Goal: Information Seeking & Learning: Learn about a topic

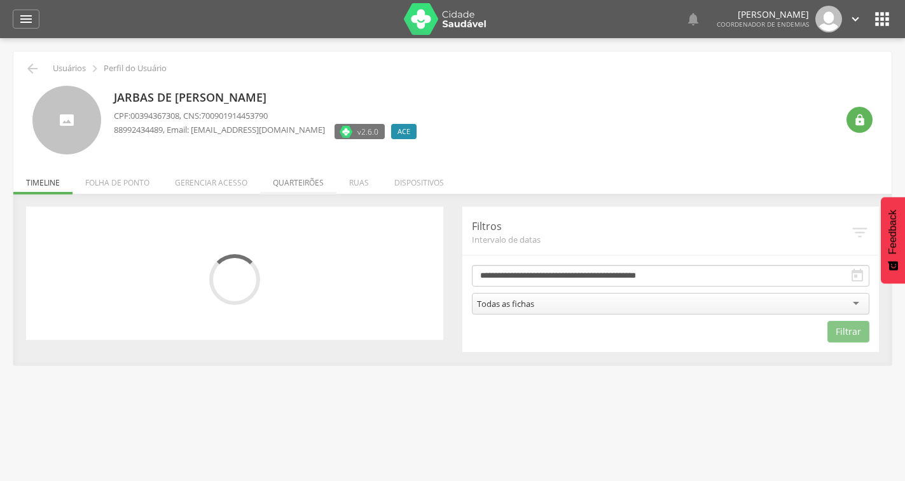
click at [295, 186] on li "Quarteirões" at bounding box center [298, 180] width 76 height 30
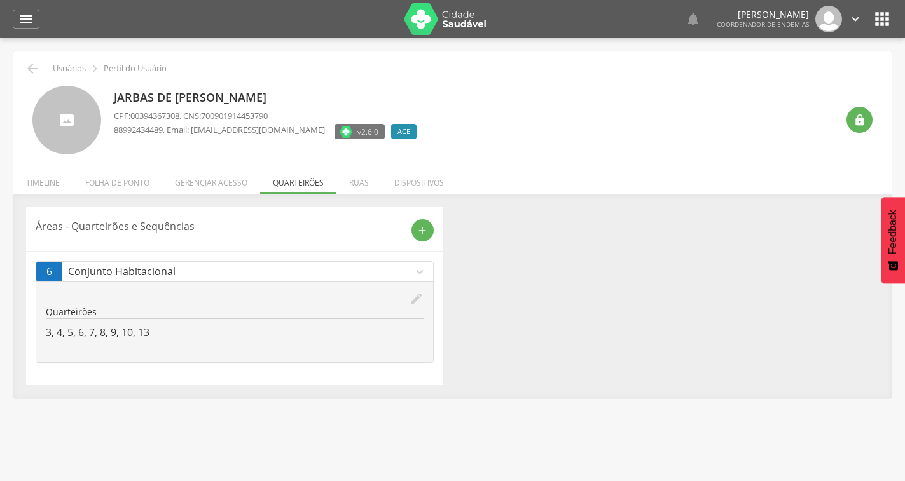
click at [411, 297] on icon "edit" at bounding box center [416, 299] width 14 height 14
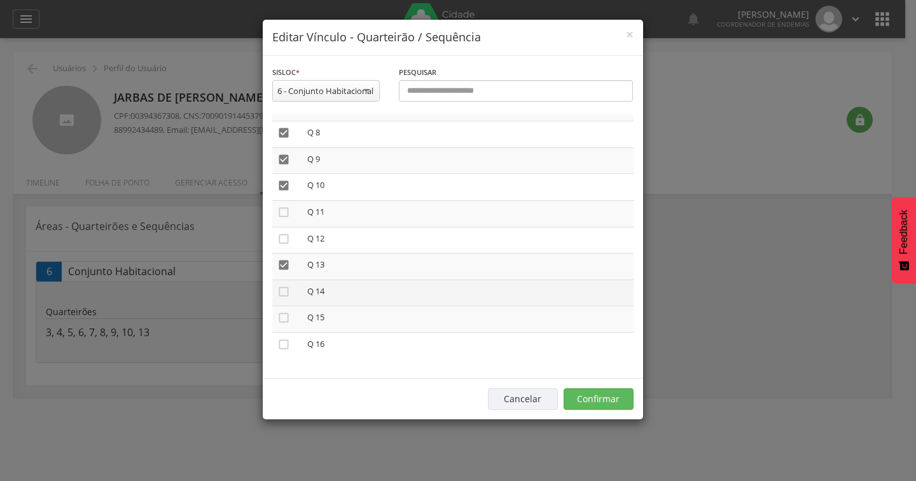
scroll to position [205, 0]
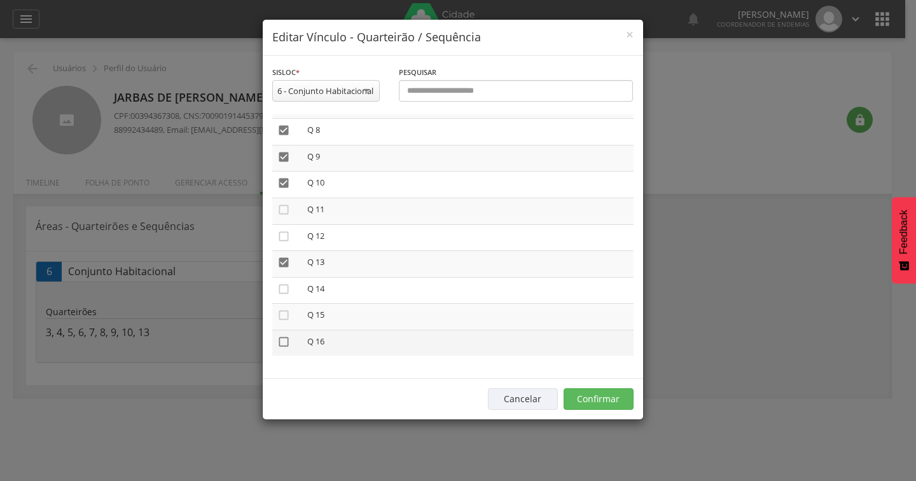
click at [284, 343] on icon "" at bounding box center [283, 342] width 13 height 13
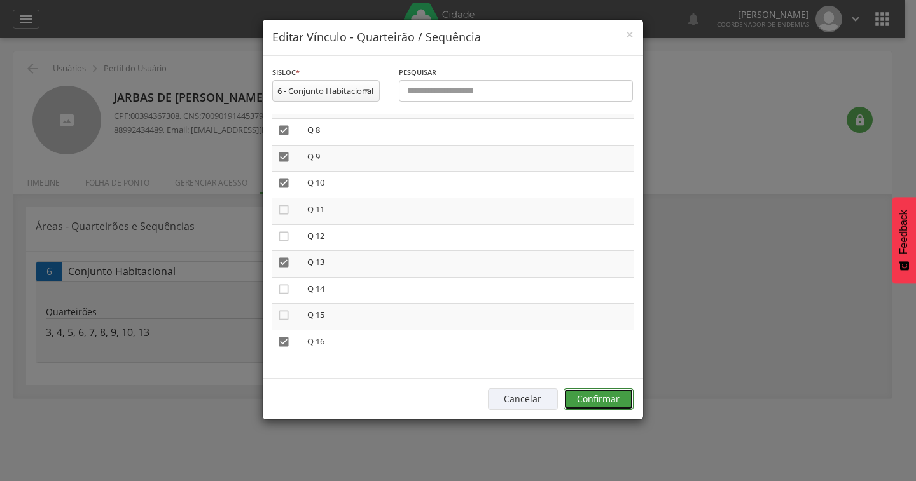
click at [598, 401] on button "Confirmar" at bounding box center [598, 399] width 70 height 22
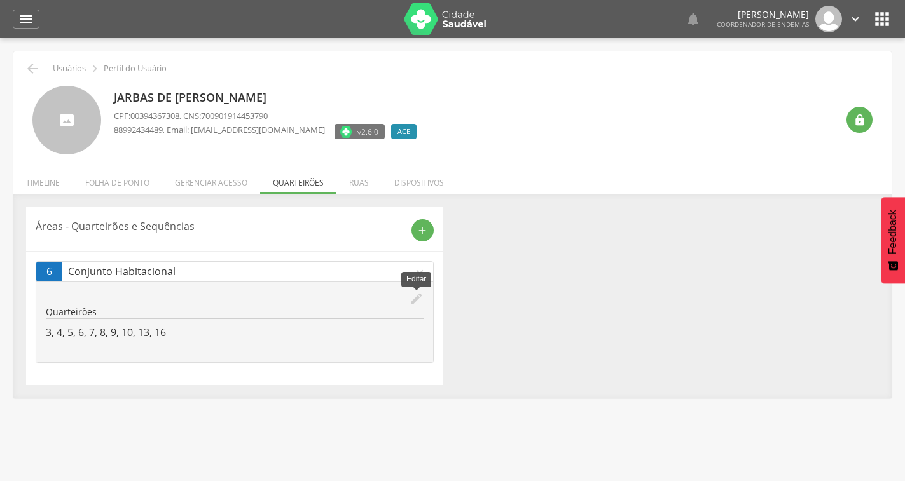
click at [413, 294] on icon "edit" at bounding box center [416, 299] width 14 height 14
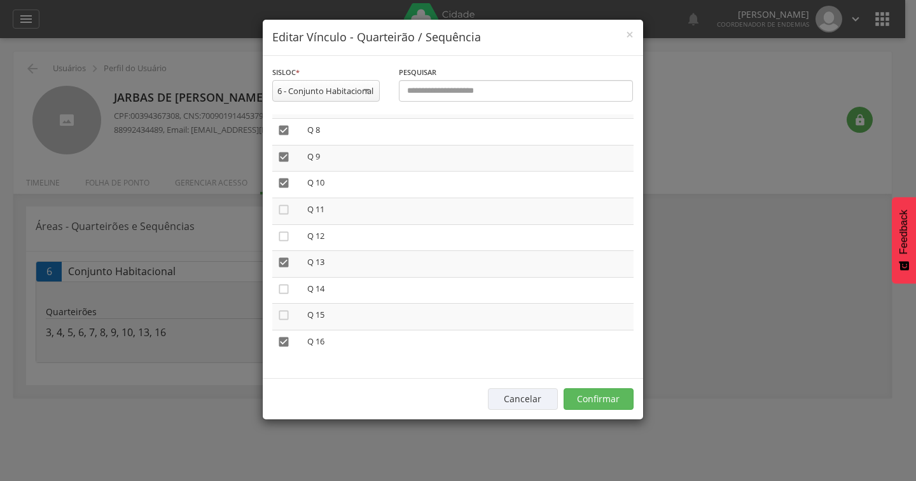
click at [634, 34] on div "× Editar Vínculo - Quarteirão / Sequência" at bounding box center [453, 38] width 380 height 36
click at [617, 34] on h4 "Editar Vínculo - Quarteirão / Sequência" at bounding box center [452, 37] width 361 height 17
click at [628, 36] on span "×" at bounding box center [630, 34] width 8 height 18
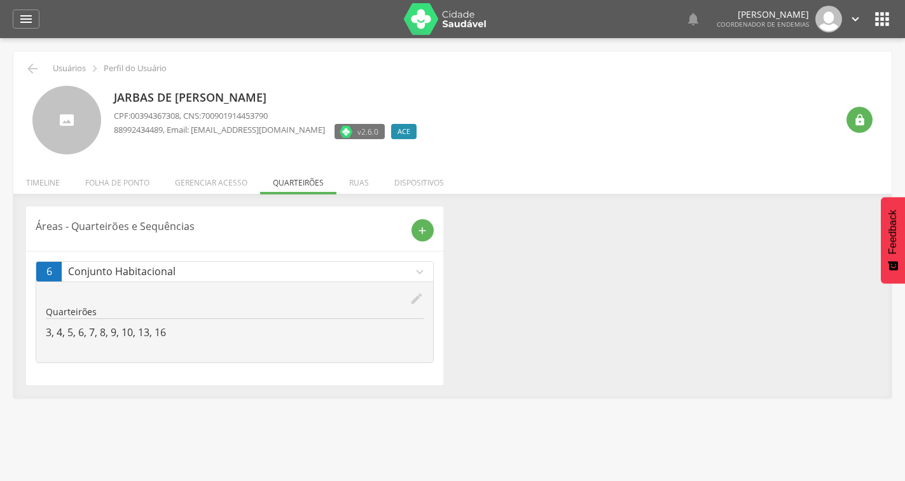
click at [432, 24] on img at bounding box center [445, 19] width 83 height 32
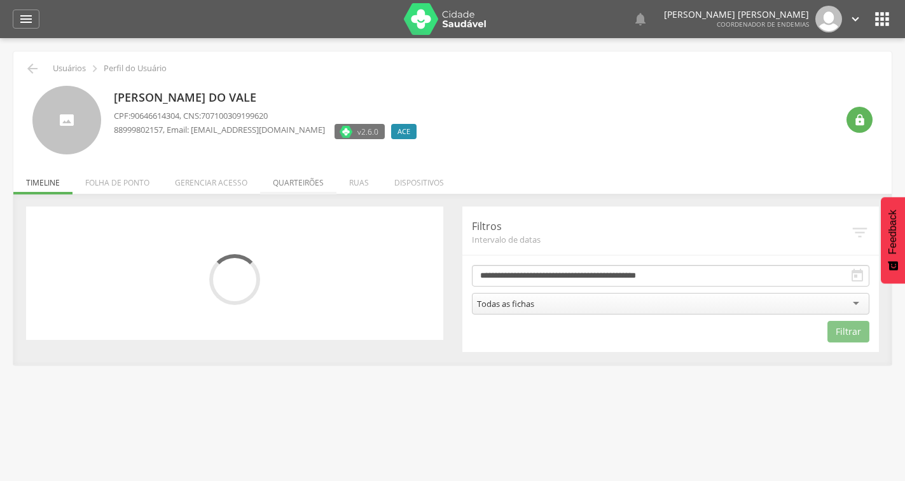
click at [310, 184] on li "Quarteirões" at bounding box center [298, 180] width 76 height 30
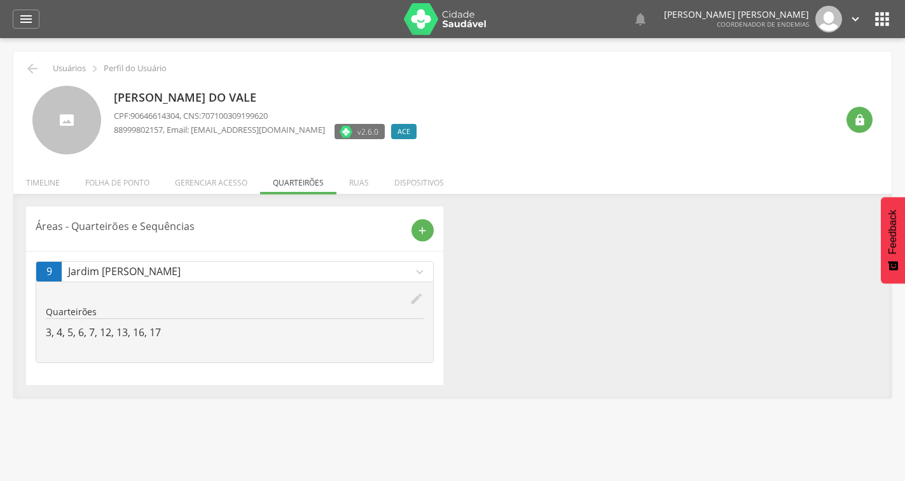
click at [417, 298] on icon "edit" at bounding box center [416, 299] width 14 height 14
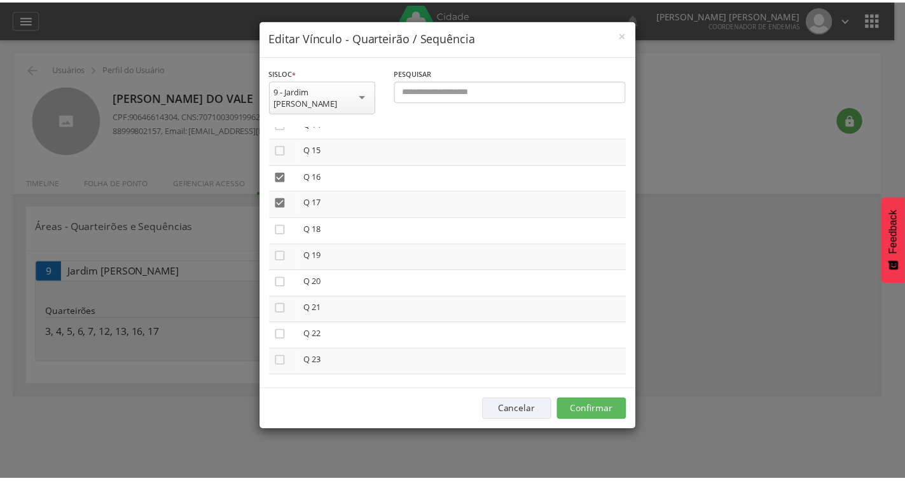
scroll to position [575, 0]
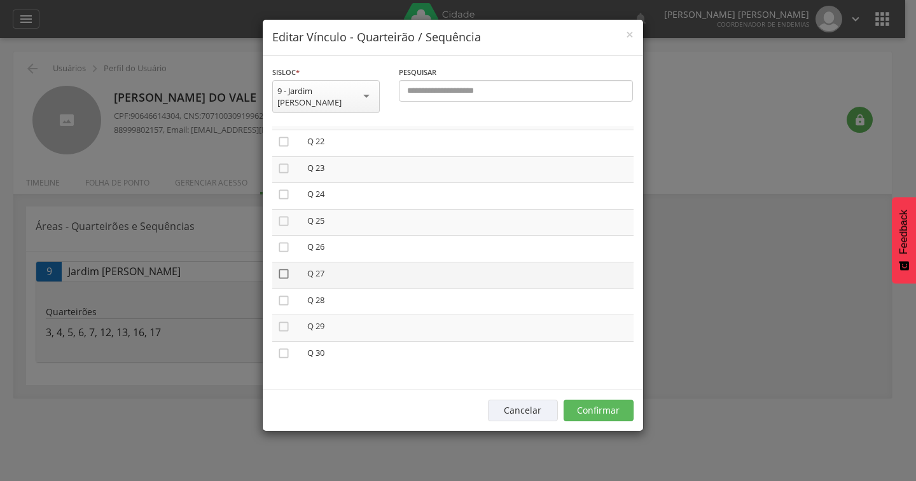
click at [287, 268] on icon "" at bounding box center [283, 274] width 13 height 13
click at [284, 294] on icon "" at bounding box center [283, 300] width 13 height 13
click at [594, 402] on button "Confirmar" at bounding box center [598, 411] width 70 height 22
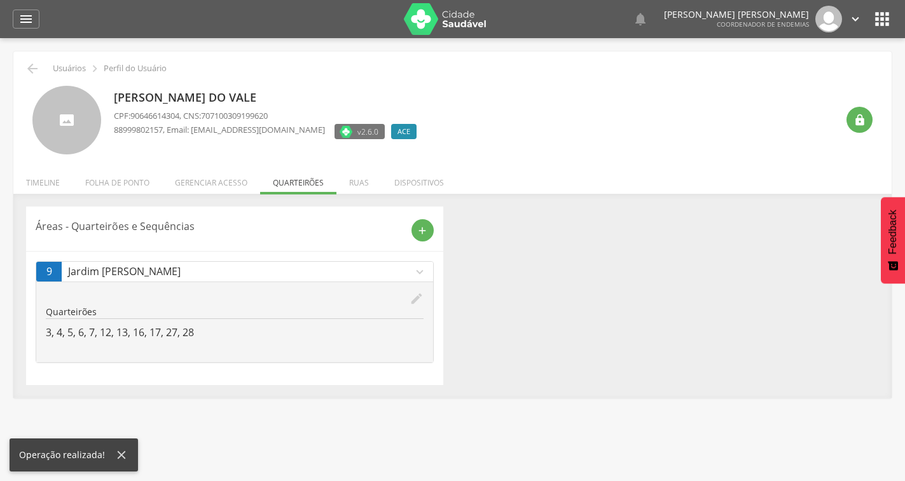
click at [445, 20] on img at bounding box center [445, 19] width 83 height 32
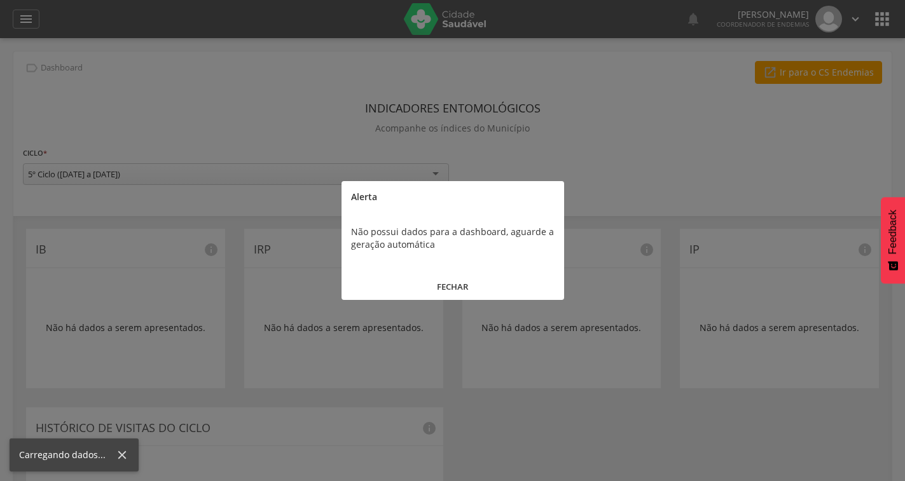
click at [465, 291] on button "FECHAR" at bounding box center [452, 286] width 223 height 27
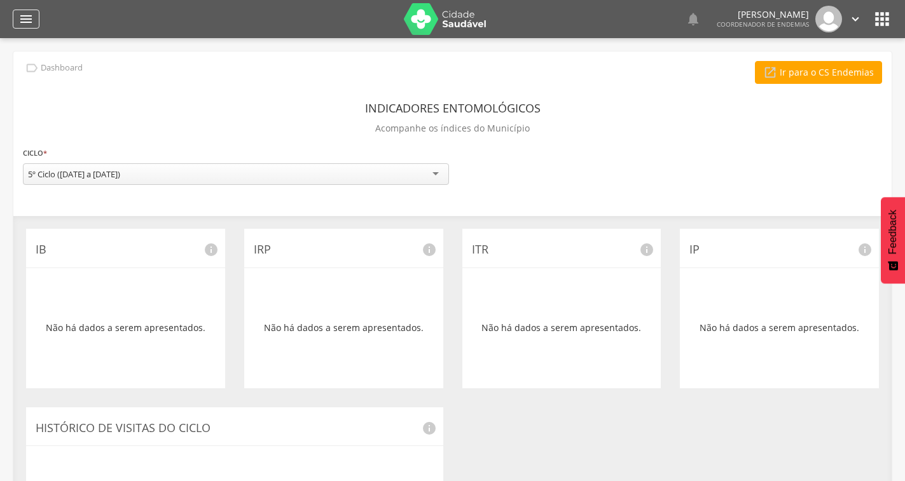
click at [24, 17] on icon "" at bounding box center [25, 18] width 15 height 15
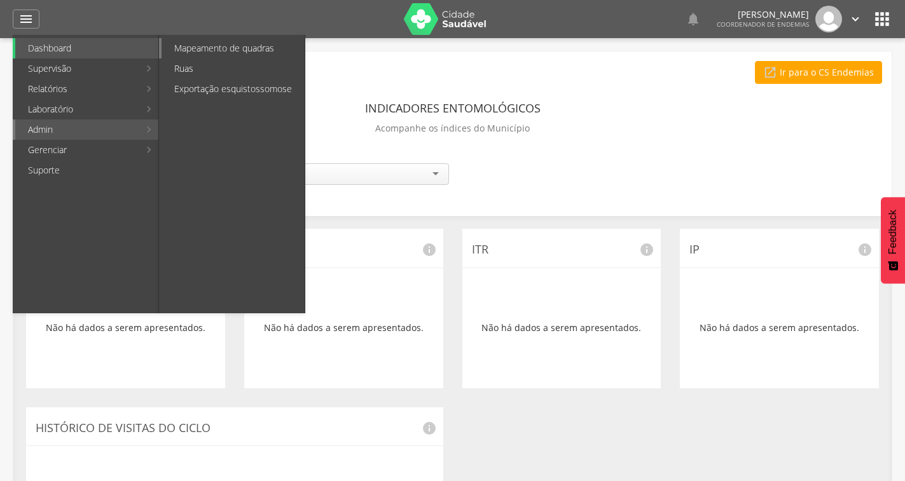
click at [211, 46] on link "Mapeamento de quadras" at bounding box center [232, 48] width 143 height 20
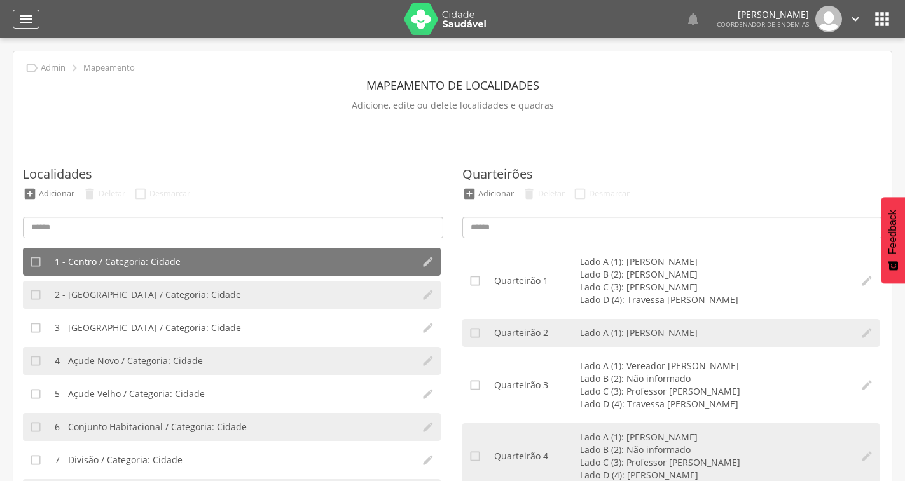
click at [29, 22] on icon "" at bounding box center [25, 18] width 15 height 15
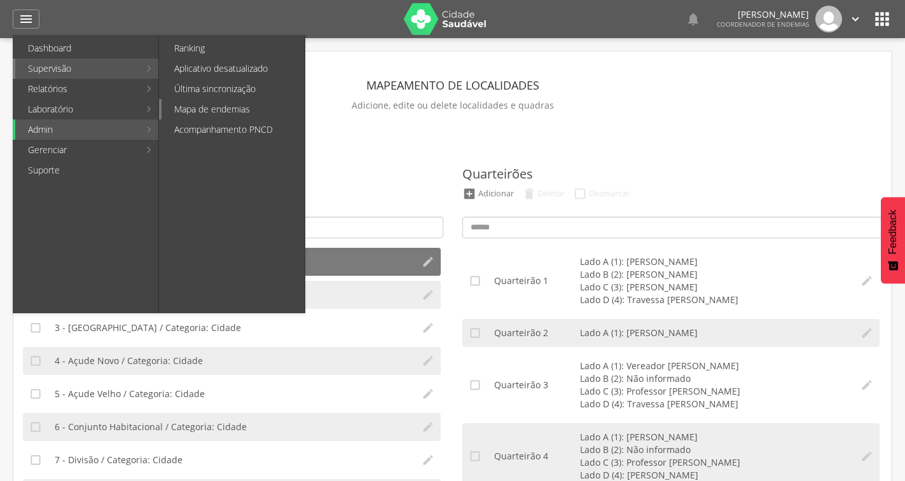
click at [216, 106] on link "Mapa de endemias" at bounding box center [232, 109] width 143 height 20
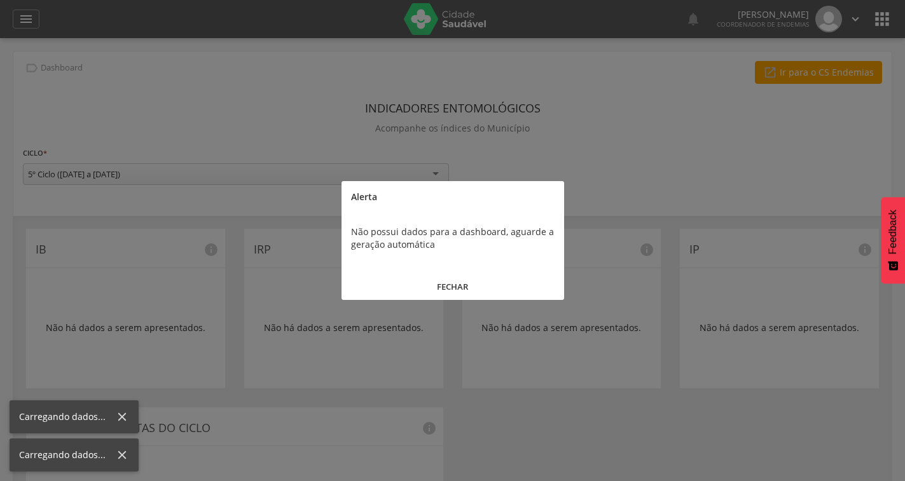
click at [449, 286] on button "FECHAR" at bounding box center [452, 286] width 223 height 27
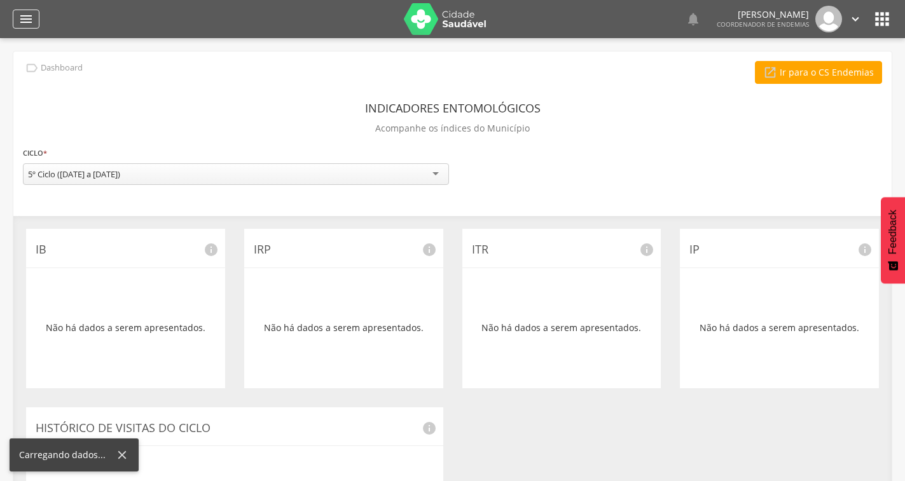
click at [25, 20] on icon "" at bounding box center [25, 18] width 15 height 15
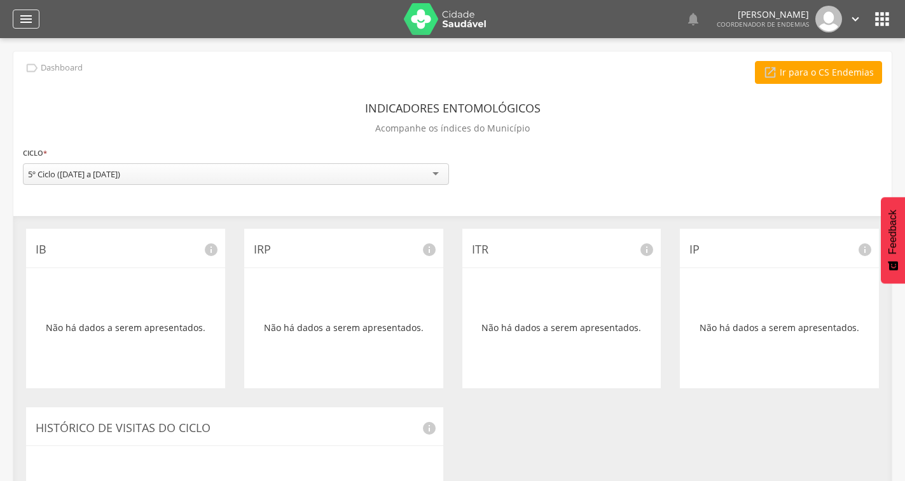
click at [25, 23] on icon "" at bounding box center [25, 18] width 15 height 15
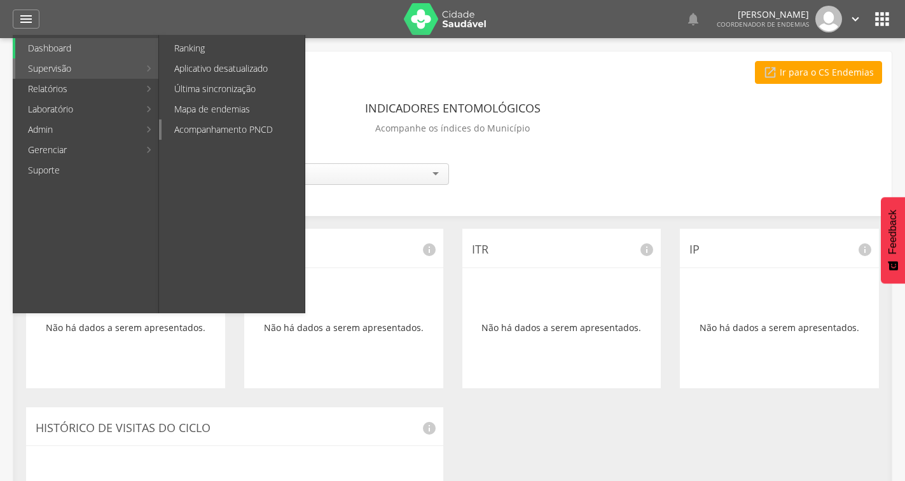
click at [208, 126] on link "Acompanhamento PNCD" at bounding box center [232, 130] width 143 height 20
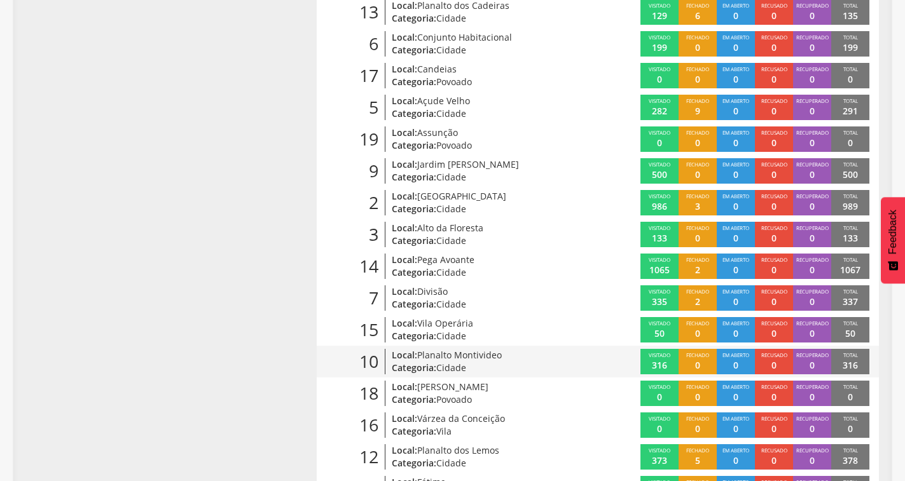
scroll to position [428, 0]
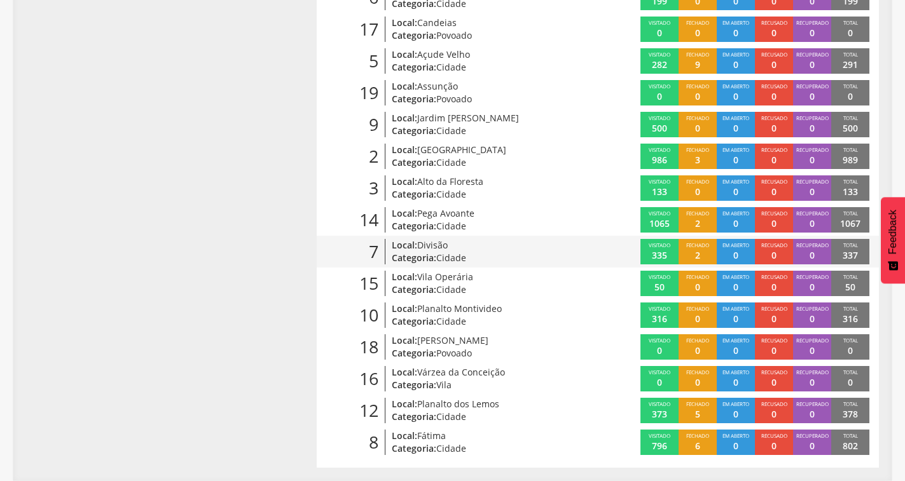
click at [845, 254] on p "337" at bounding box center [849, 255] width 15 height 13
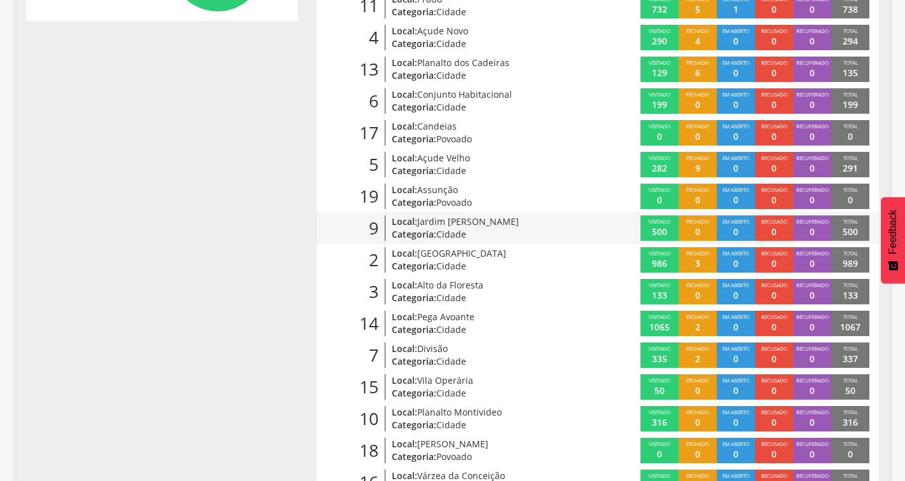
scroll to position [428, 0]
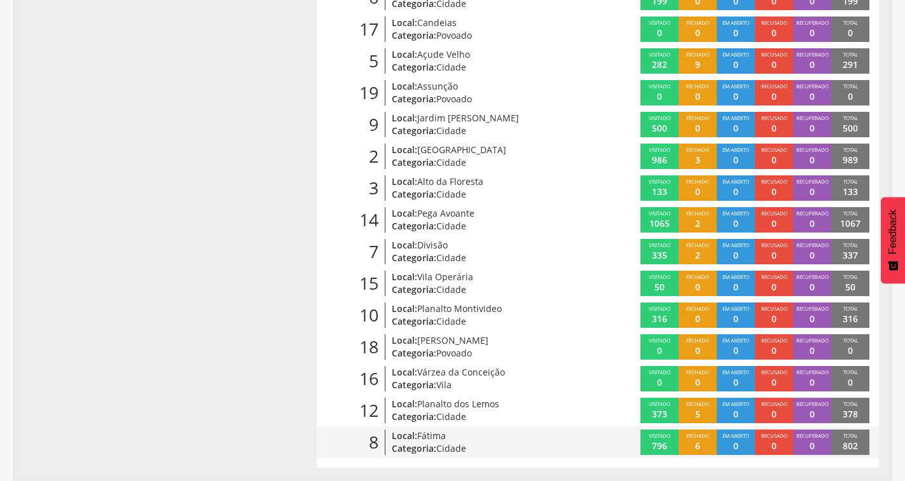
click at [663, 436] on span "Visitado" at bounding box center [660, 435] width 22 height 7
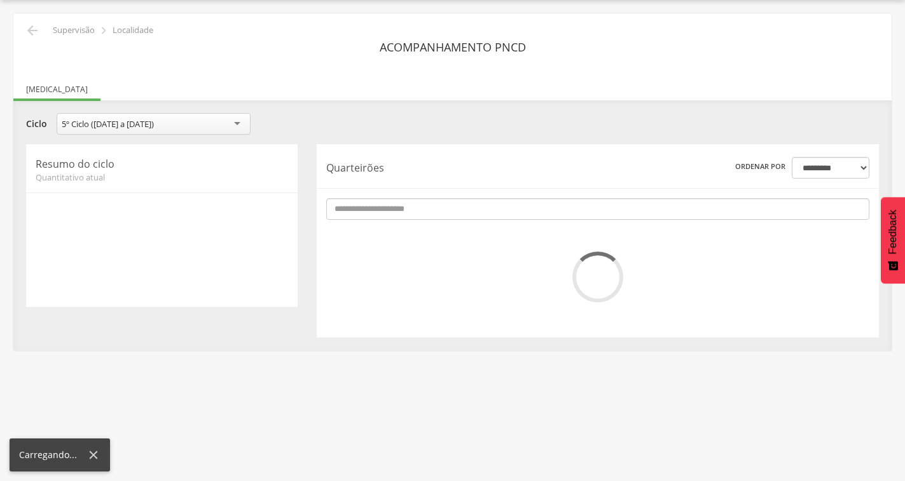
scroll to position [38, 0]
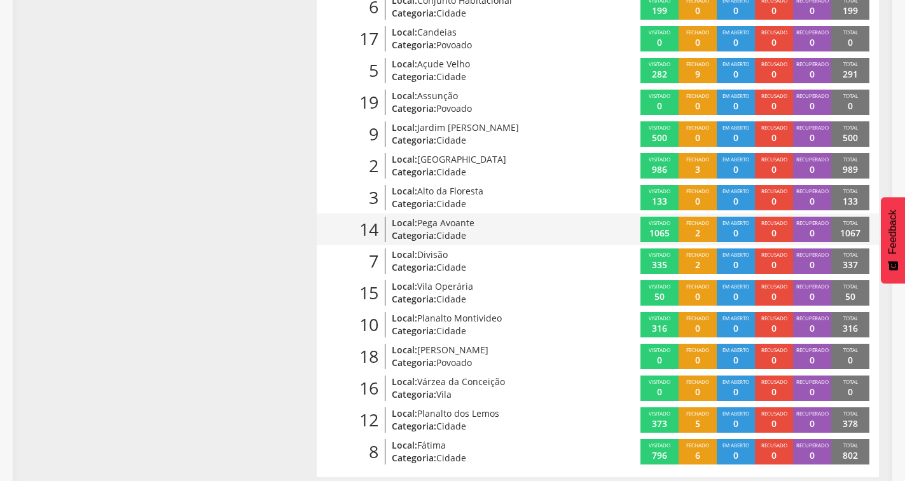
scroll to position [428, 0]
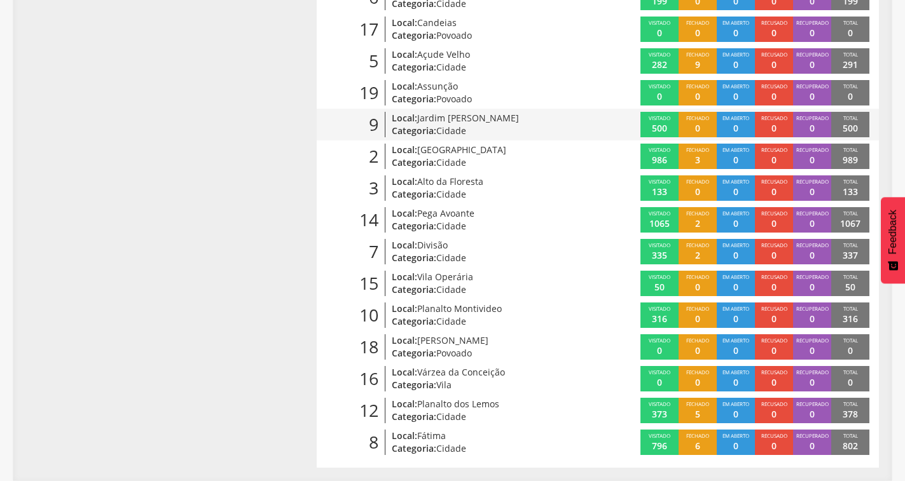
click at [497, 125] on p "Categoria: Cidade" at bounding box center [482, 131] width 180 height 13
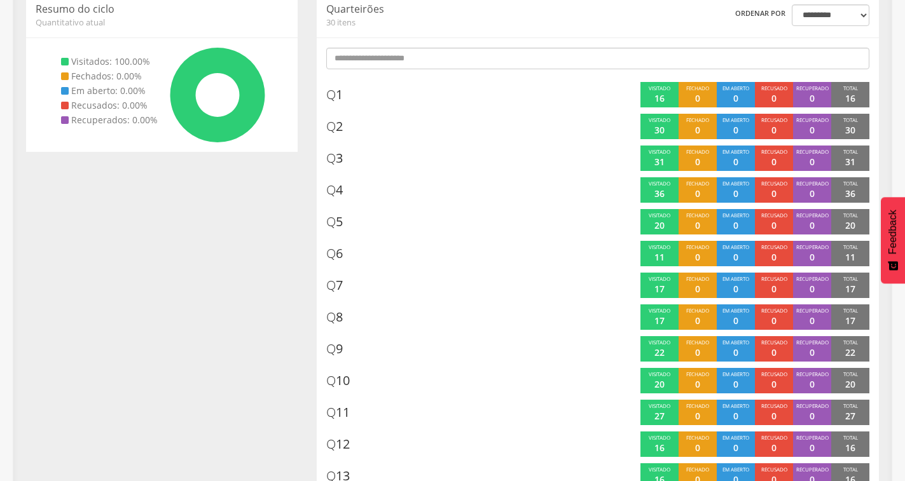
scroll to position [149, 0]
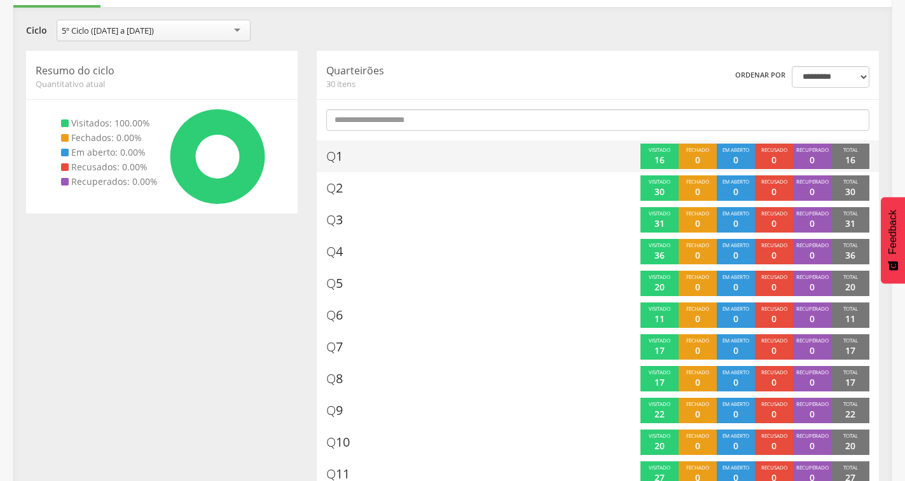
click at [650, 156] on div "Visitado 16" at bounding box center [659, 156] width 38 height 25
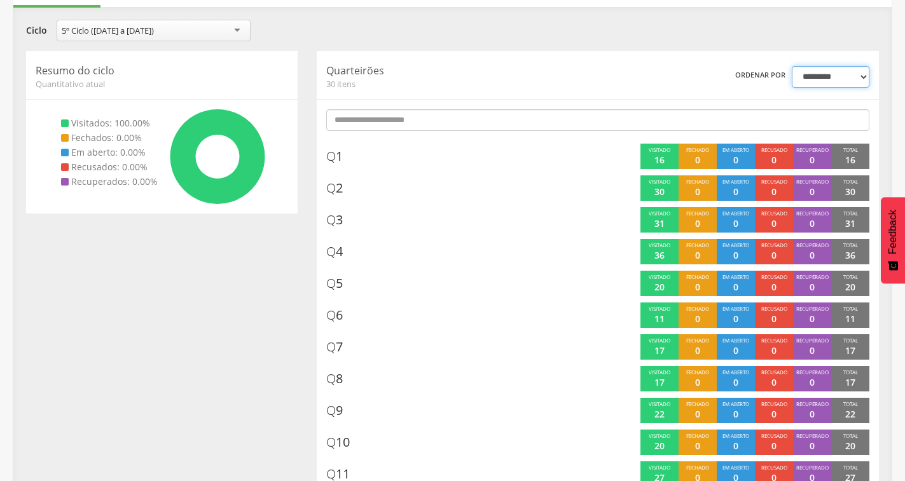
click at [860, 79] on select "**********" at bounding box center [831, 77] width 78 height 22
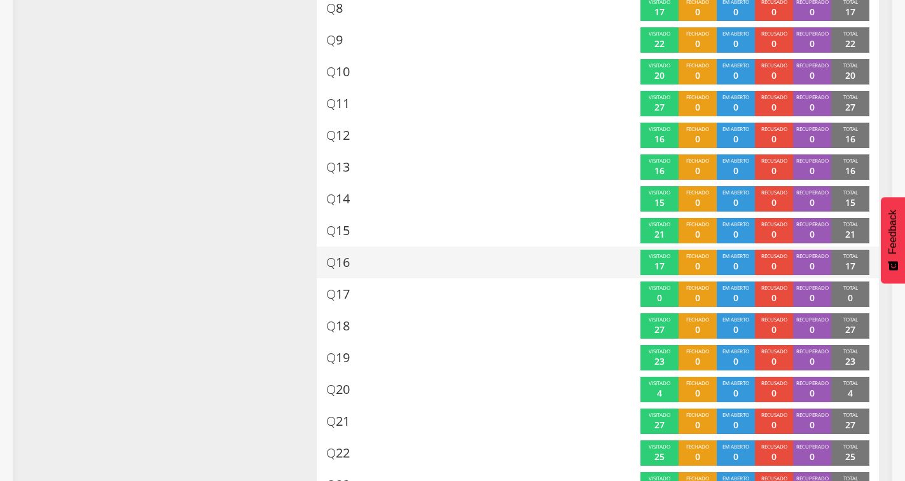
scroll to position [531, 0]
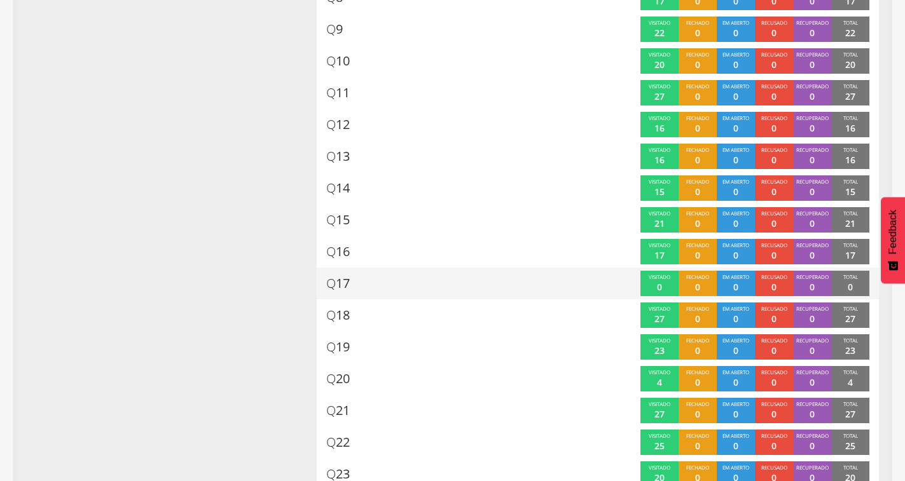
click at [850, 281] on p "0" at bounding box center [850, 287] width 5 height 13
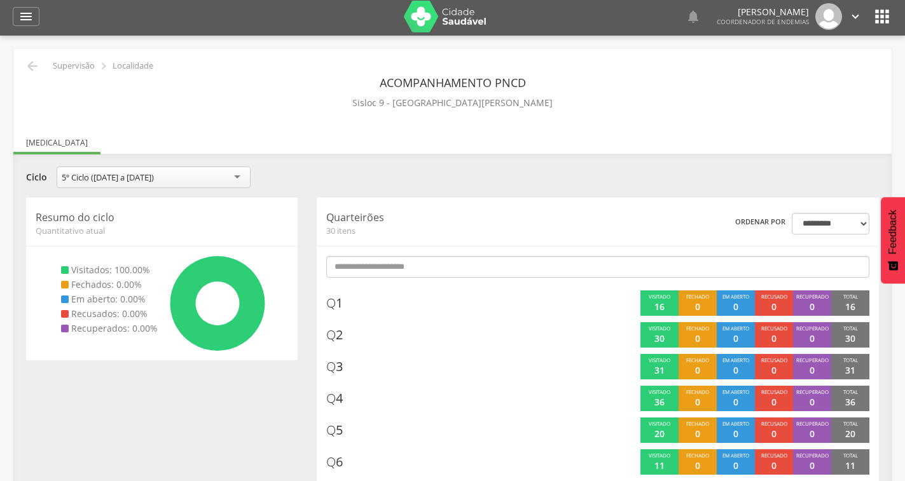
scroll to position [0, 0]
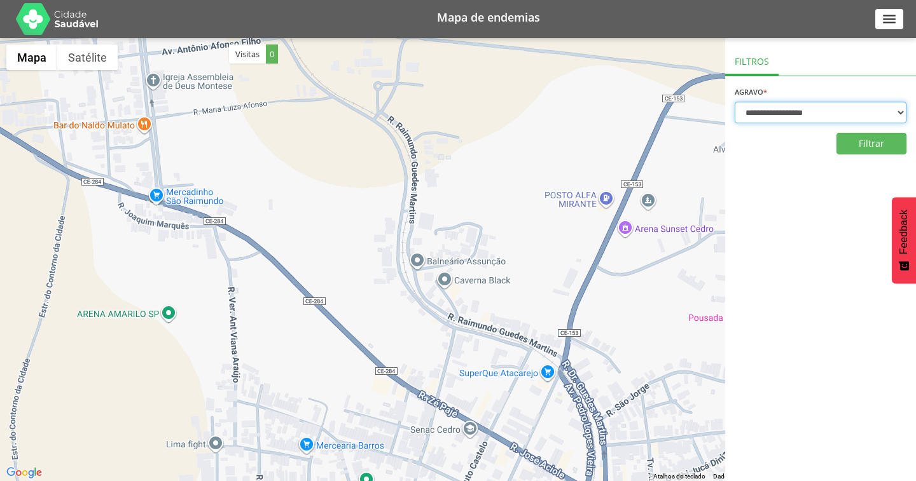
click at [772, 118] on select "**********" at bounding box center [820, 113] width 172 height 22
select select "*"
click at [734, 102] on select "**********" at bounding box center [820, 113] width 172 height 22
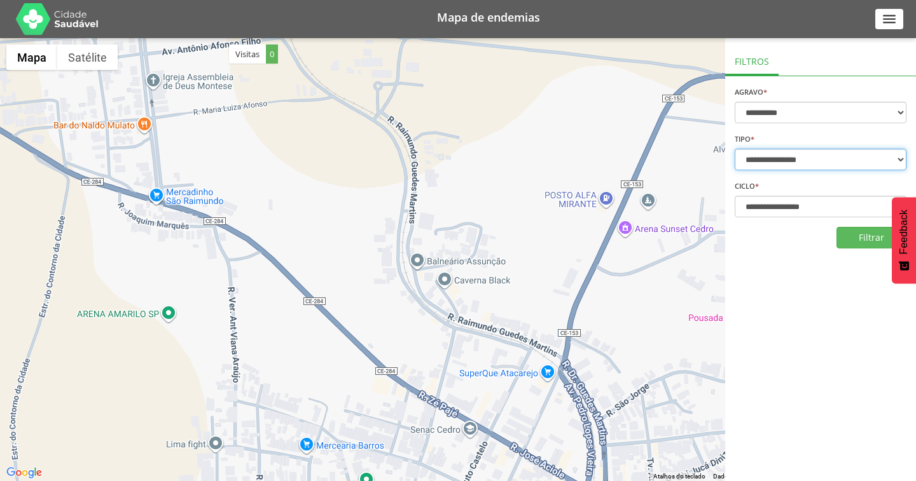
click at [790, 159] on select "**********" at bounding box center [820, 160] width 172 height 22
select select "*"
click at [734, 149] on select "**********" at bounding box center [820, 160] width 172 height 22
click at [860, 233] on button "Filtrar" at bounding box center [871, 238] width 70 height 22
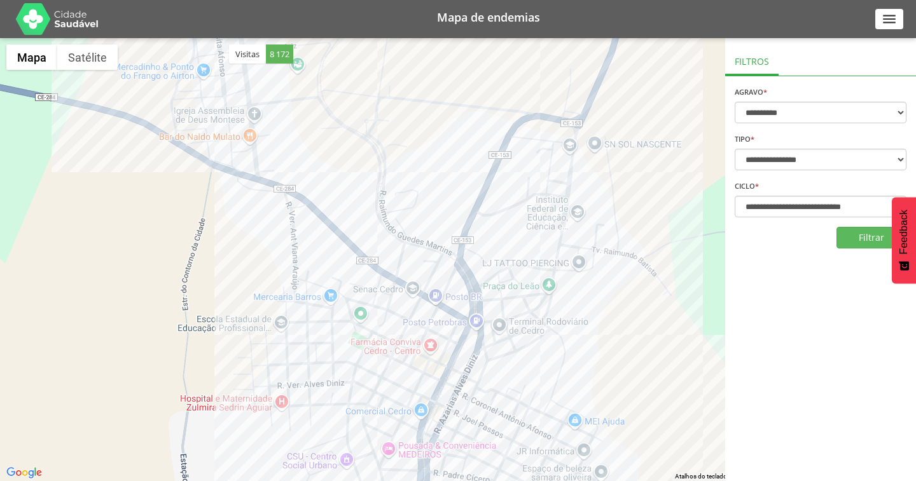
drag, startPoint x: 410, startPoint y: 139, endPoint x: 442, endPoint y: 308, distance: 172.7
click at [442, 308] on div at bounding box center [458, 259] width 916 height 443
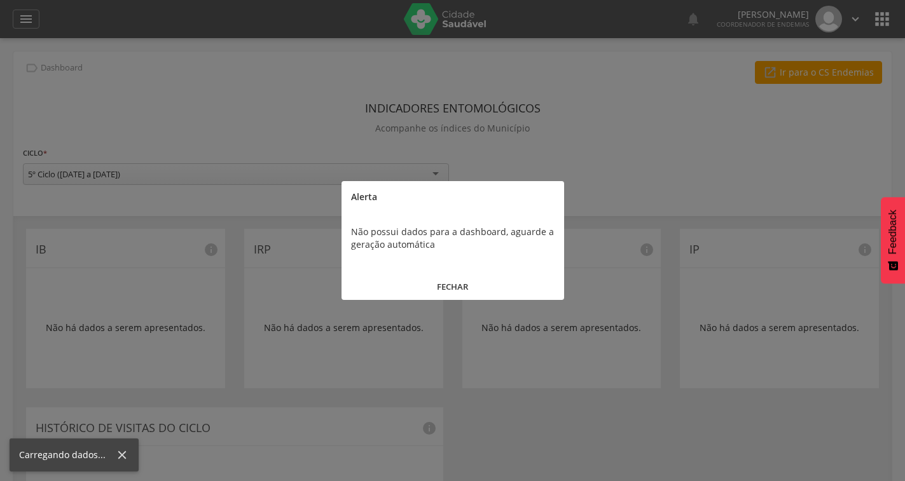
click at [457, 289] on button "FECHAR" at bounding box center [452, 286] width 223 height 27
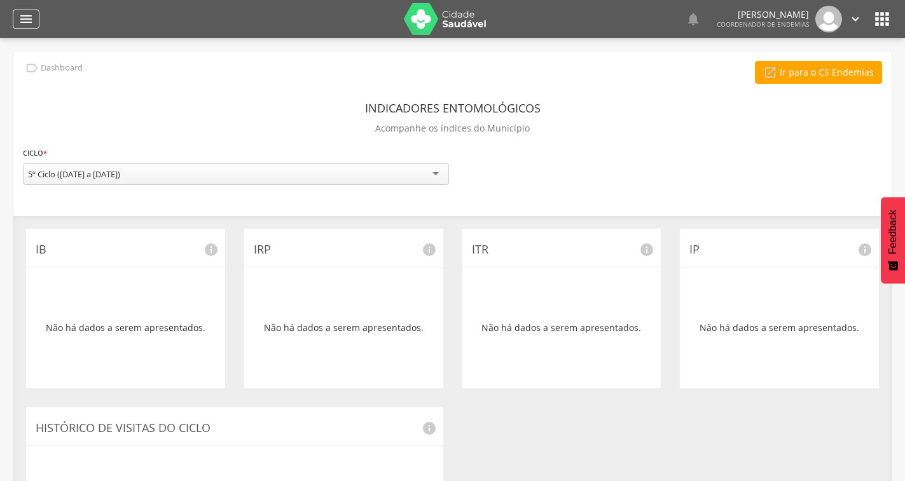
click at [24, 17] on icon "" at bounding box center [25, 18] width 15 height 15
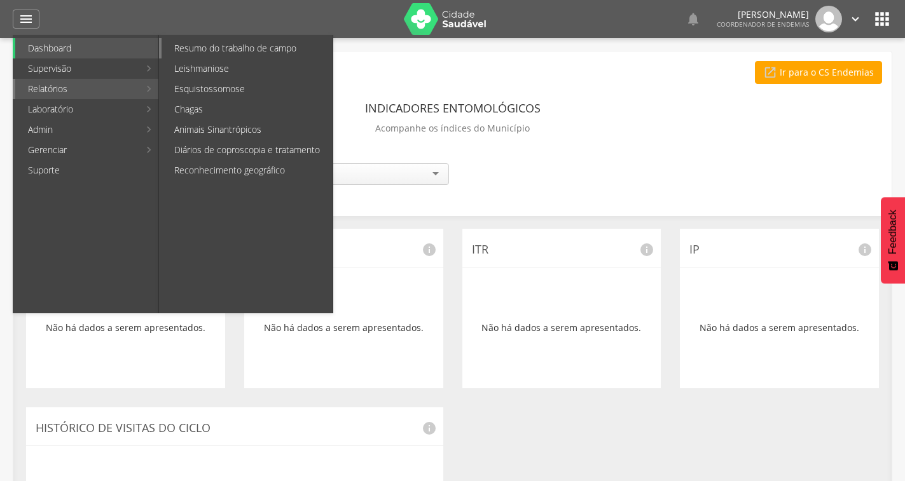
click at [218, 48] on link "Resumo do trabalho de campo" at bounding box center [246, 48] width 171 height 20
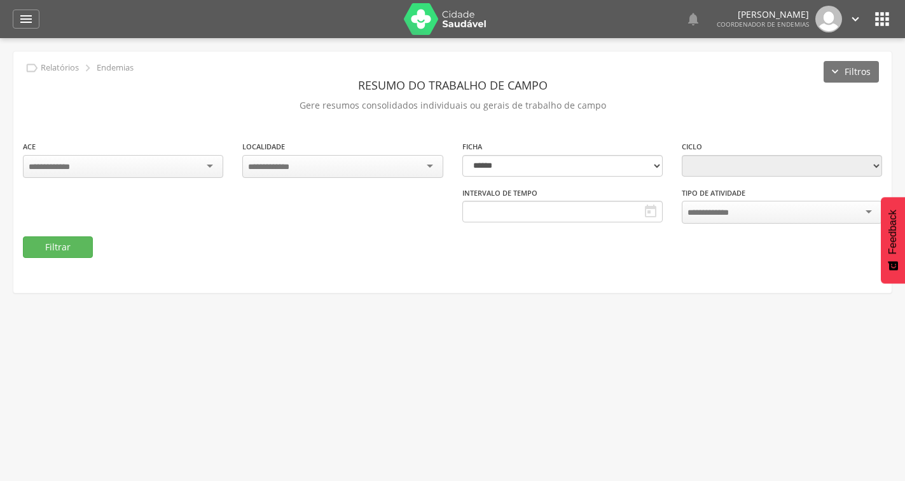
type input "**********"
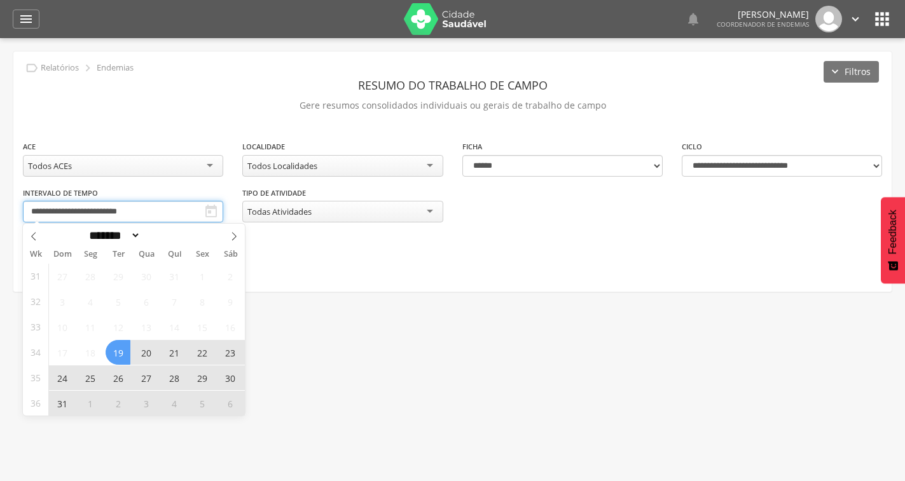
click at [173, 205] on input "**********" at bounding box center [123, 212] width 200 height 22
click at [228, 237] on span at bounding box center [234, 235] width 22 height 22
select select "*"
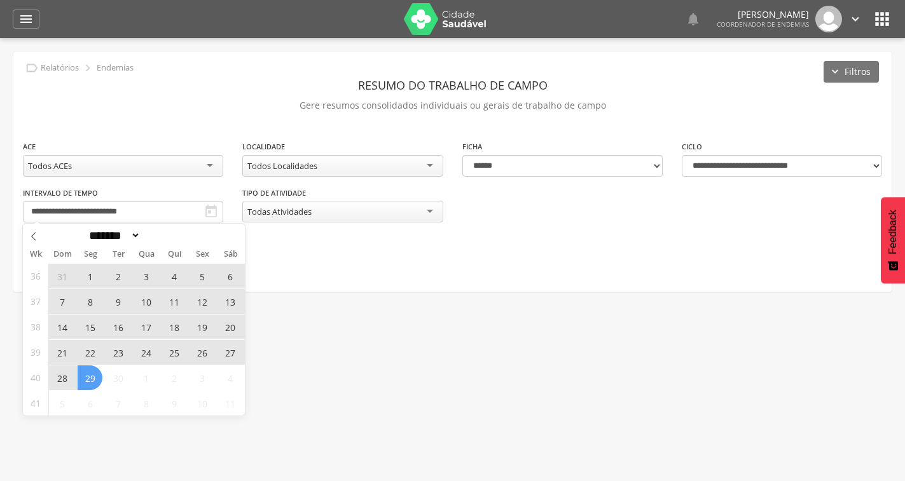
click at [85, 351] on span "22" at bounding box center [90, 352] width 25 height 25
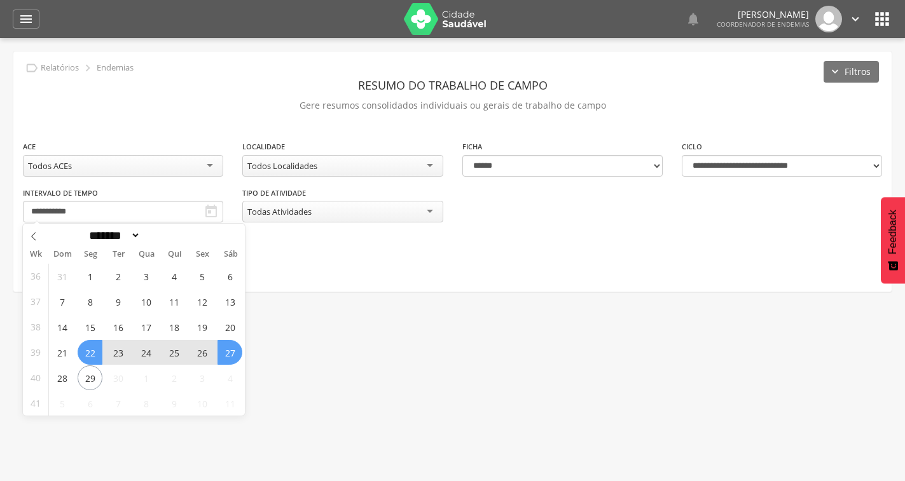
click at [230, 350] on span "27" at bounding box center [229, 352] width 25 height 25
type input "**********"
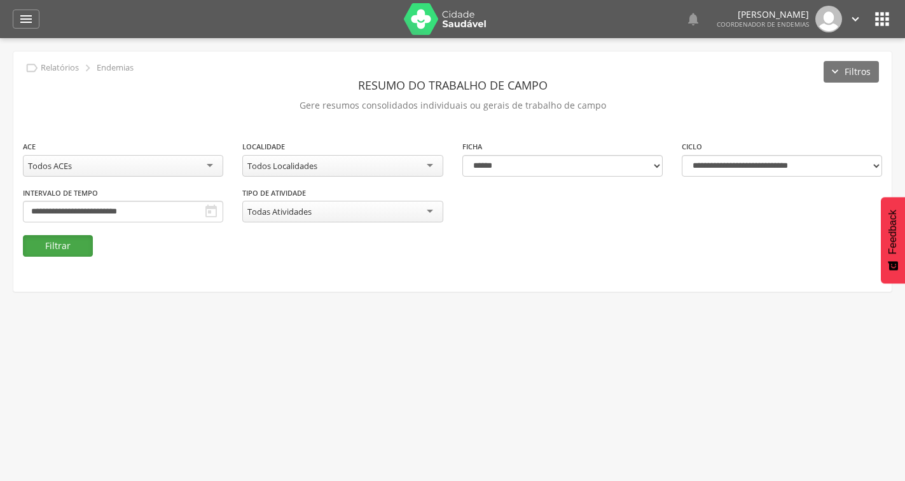
click at [66, 252] on button "Filtrar" at bounding box center [58, 246] width 70 height 22
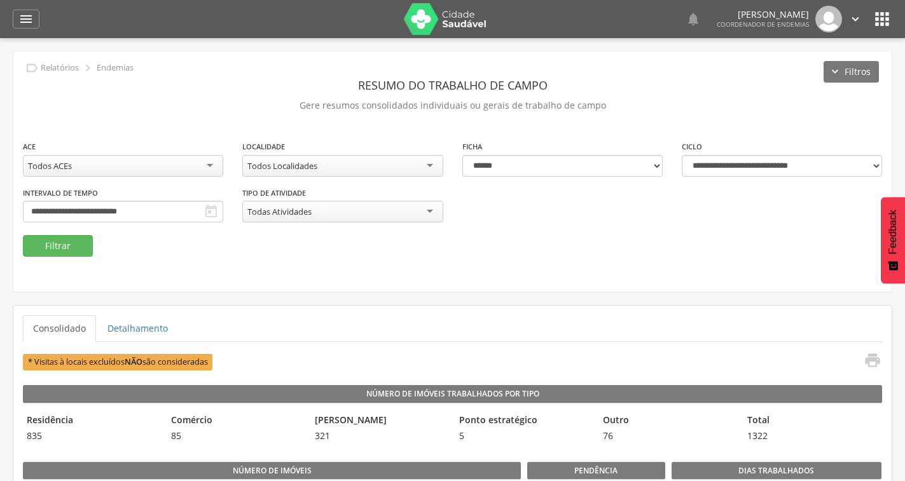
click at [407, 165] on div "Todos Localidades" at bounding box center [342, 166] width 200 height 22
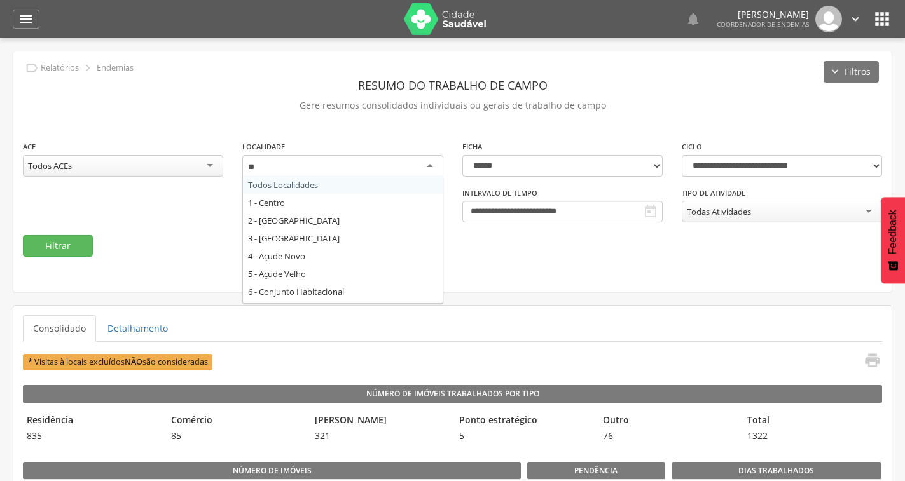
type input "***"
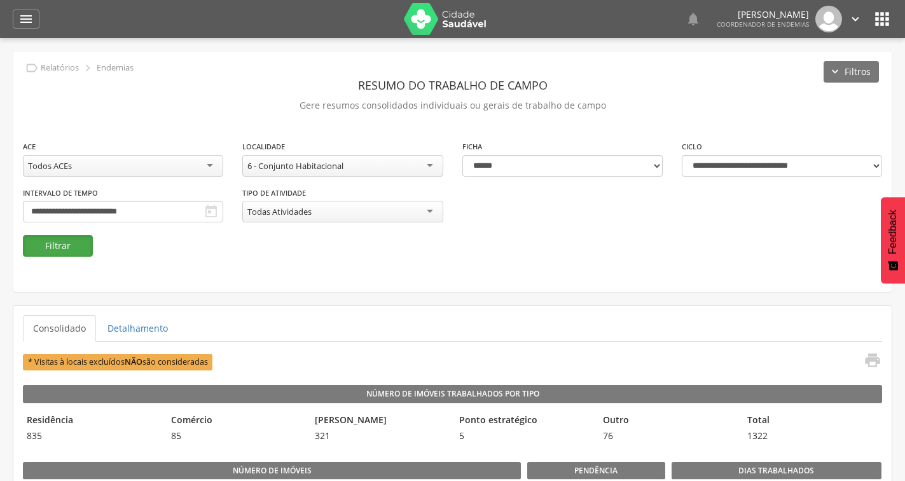
click at [46, 249] on button "Filtrar" at bounding box center [58, 246] width 70 height 22
click at [418, 170] on div "6 - Conjunto Habitacional" at bounding box center [342, 166] width 200 height 22
click at [60, 252] on button "Filtrar" at bounding box center [58, 246] width 70 height 22
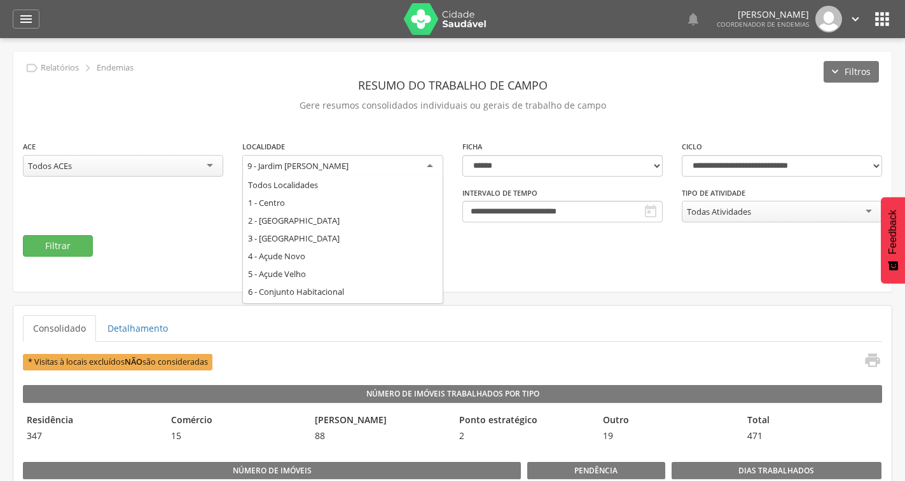
click at [366, 173] on div "9 - Jardim Afonso Celso" at bounding box center [342, 166] width 200 height 23
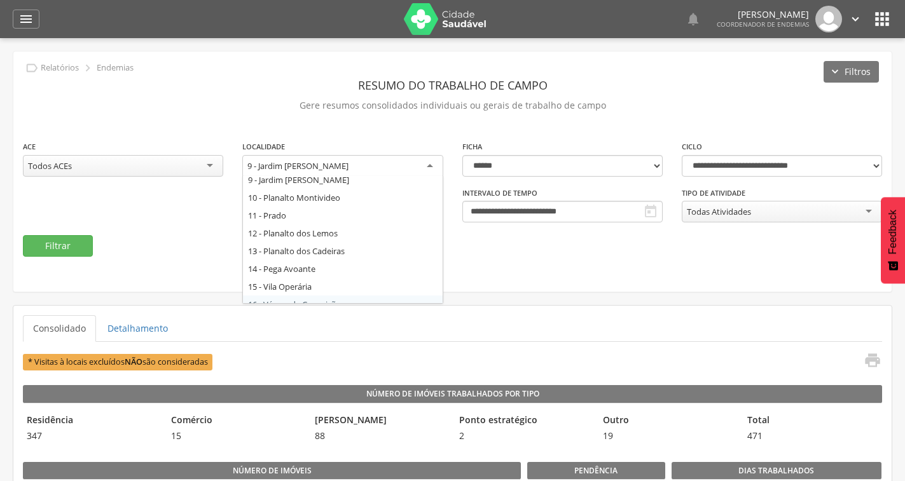
scroll to position [102, 0]
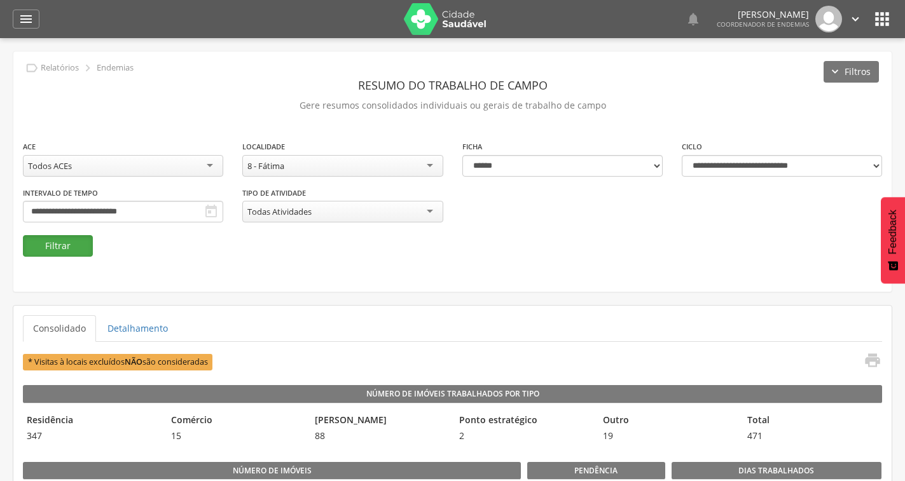
click at [69, 245] on button "Filtrar" at bounding box center [58, 246] width 70 height 22
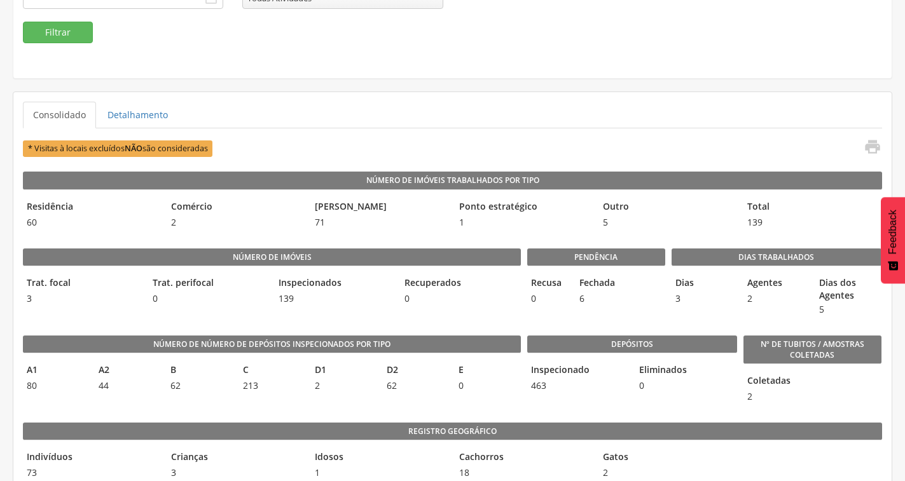
scroll to position [0, 0]
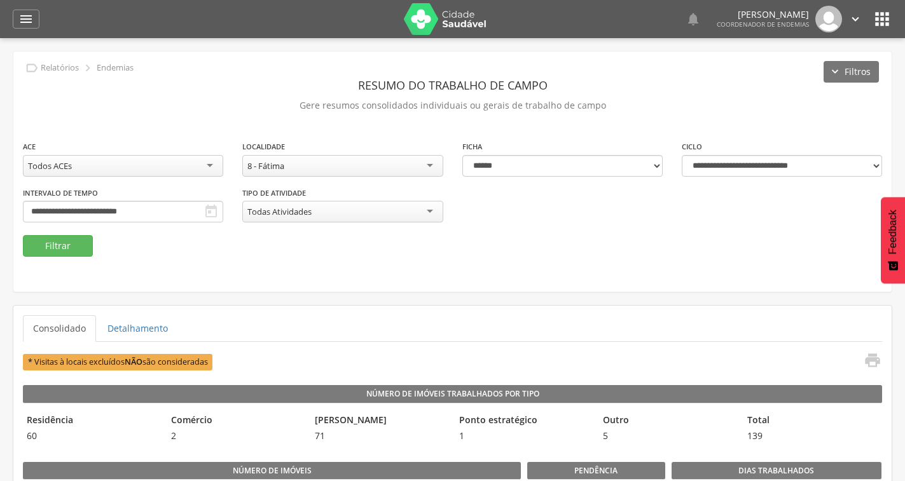
click at [429, 209] on div "Todas Atividades" at bounding box center [342, 212] width 200 height 22
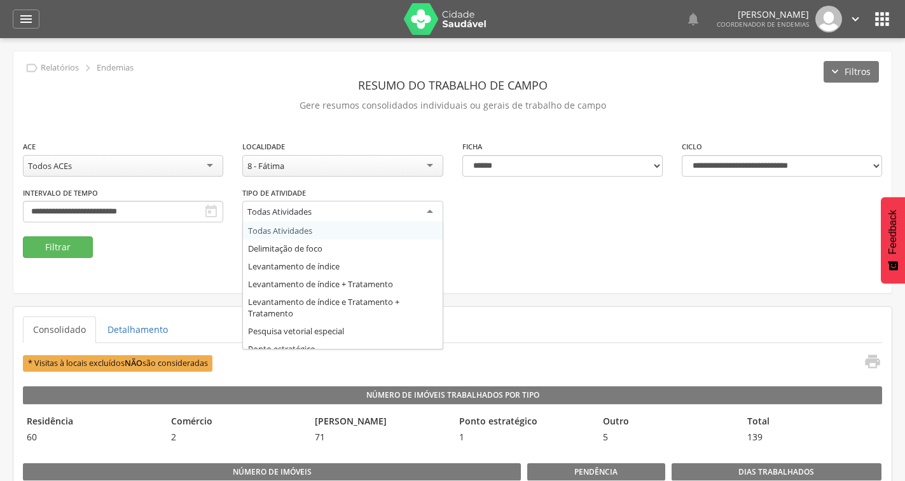
click at [516, 210] on div "**********" at bounding box center [452, 188] width 878 height 97
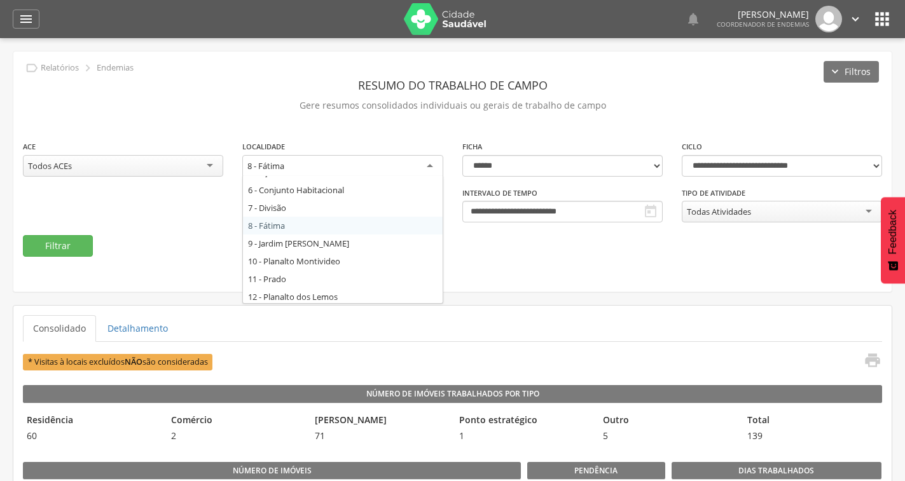
click at [423, 168] on div "8 - Fátima" at bounding box center [342, 166] width 200 height 23
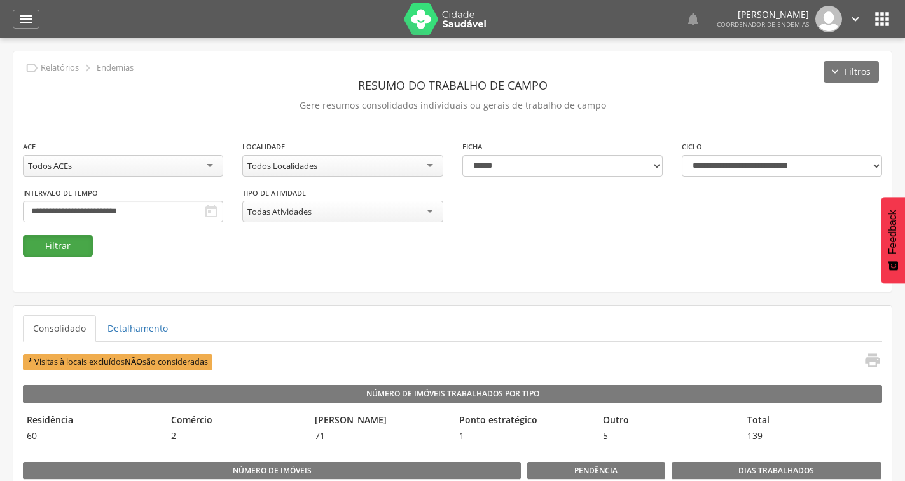
click at [33, 244] on button "Filtrar" at bounding box center [58, 246] width 70 height 22
click at [205, 216] on icon "" at bounding box center [210, 211] width 15 height 15
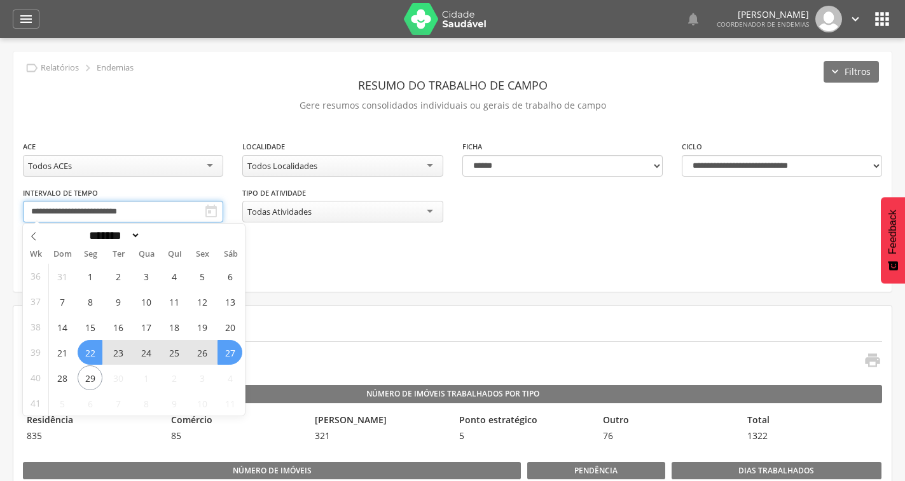
click at [189, 216] on input "**********" at bounding box center [123, 212] width 200 height 22
click at [88, 325] on span "15" at bounding box center [90, 327] width 25 height 25
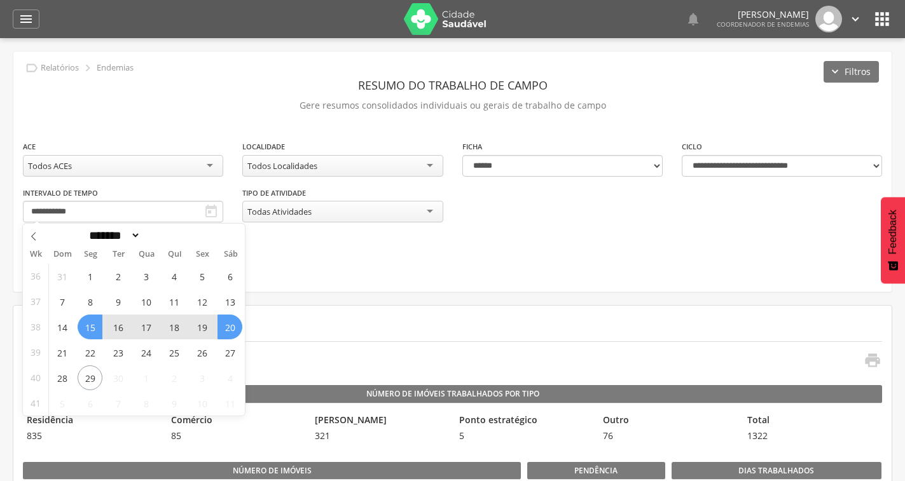
click at [221, 329] on span "20" at bounding box center [229, 327] width 25 height 25
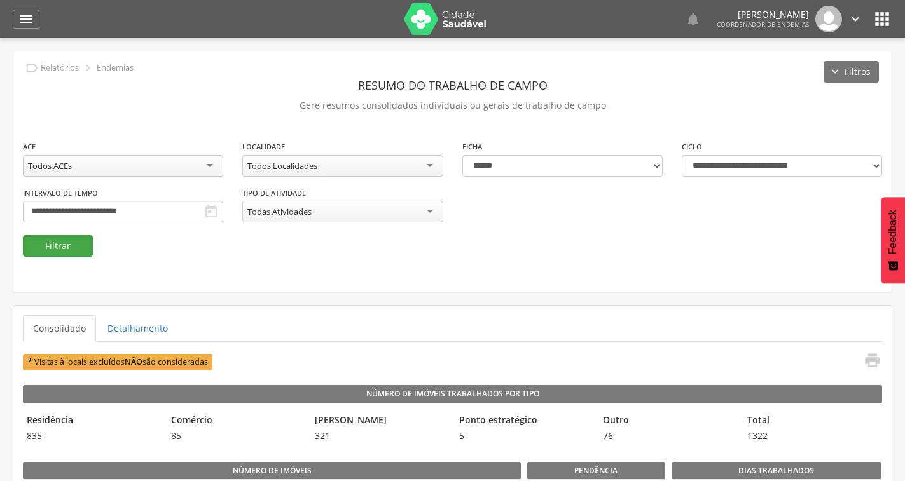
click at [72, 237] on button "Filtrar" at bounding box center [58, 246] width 70 height 22
click at [378, 168] on div "Todos Localidades" at bounding box center [342, 166] width 200 height 22
click at [208, 212] on icon "" at bounding box center [210, 211] width 15 height 15
click at [179, 205] on input "**********" at bounding box center [123, 212] width 200 height 22
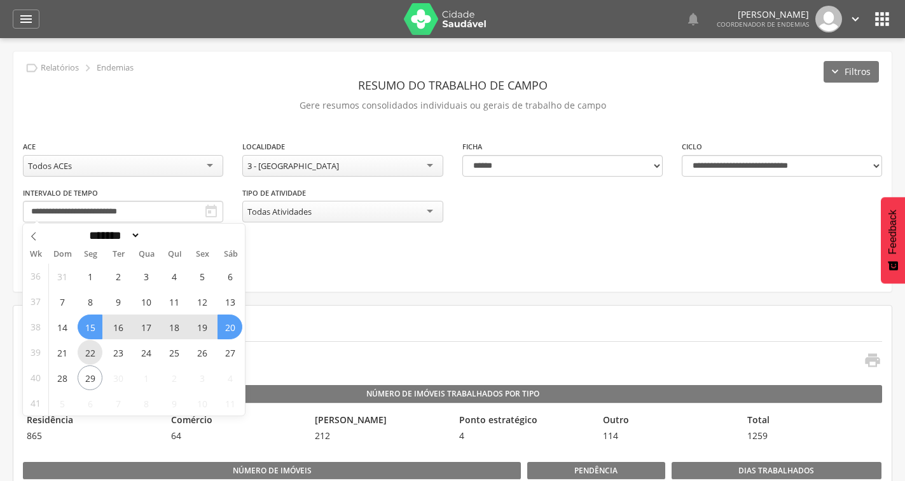
click at [82, 355] on span "22" at bounding box center [90, 352] width 25 height 25
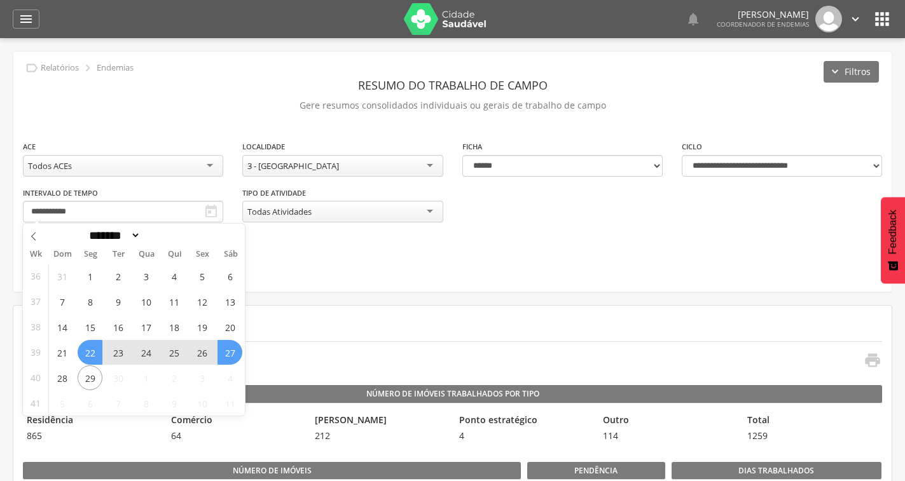
click at [224, 358] on span "27" at bounding box center [229, 352] width 25 height 25
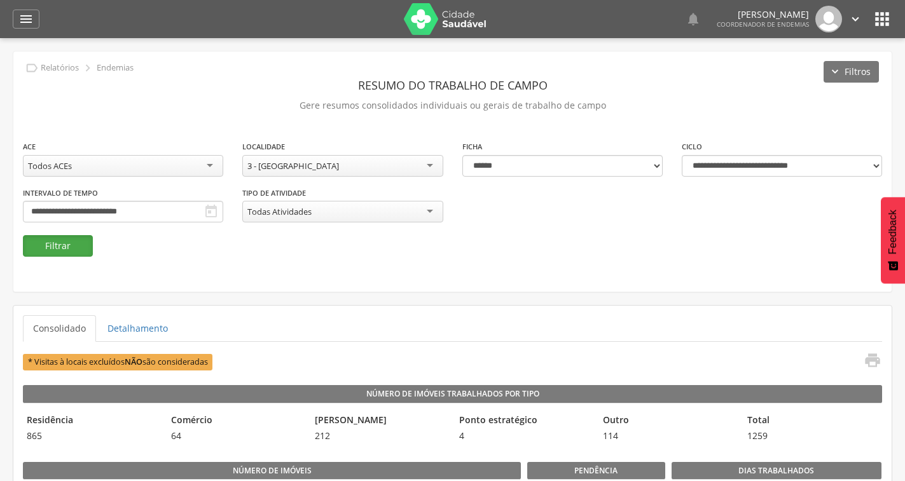
click at [72, 247] on button "Filtrar" at bounding box center [58, 246] width 70 height 22
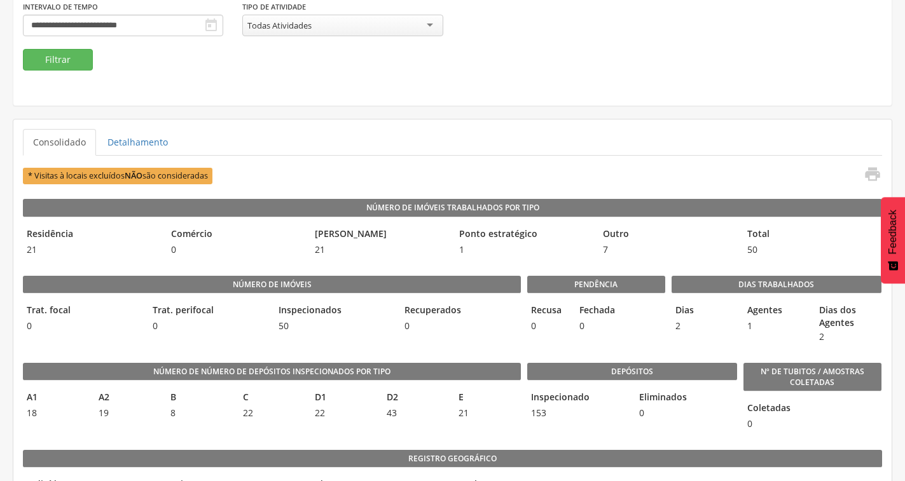
scroll to position [64, 0]
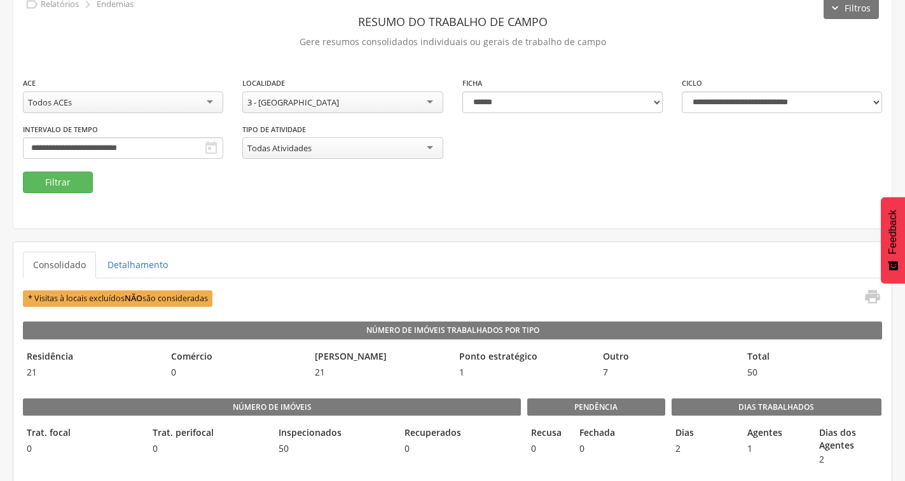
click at [174, 92] on div "Todos ACEs" at bounding box center [123, 103] width 200 height 22
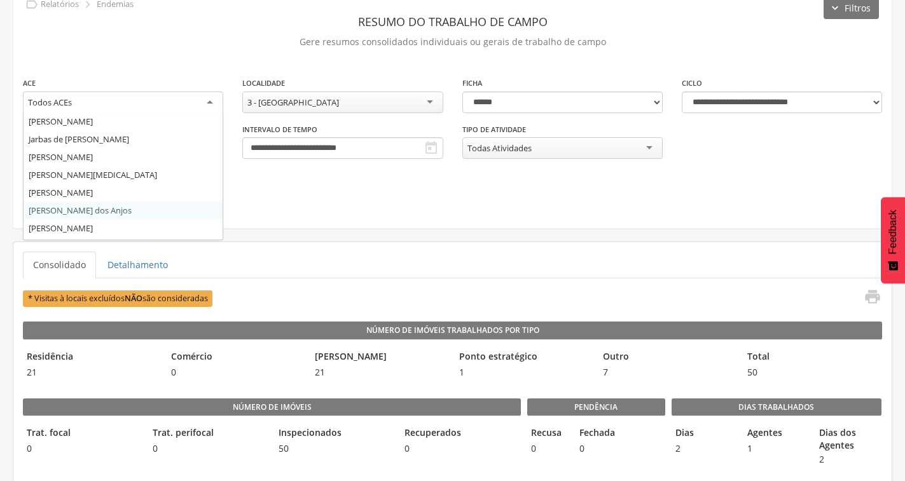
scroll to position [158, 0]
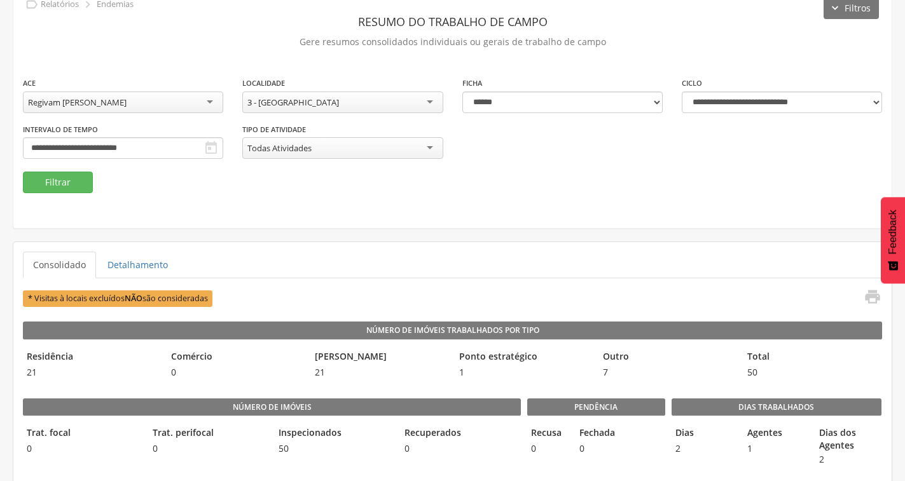
click at [208, 145] on icon "" at bounding box center [210, 148] width 15 height 15
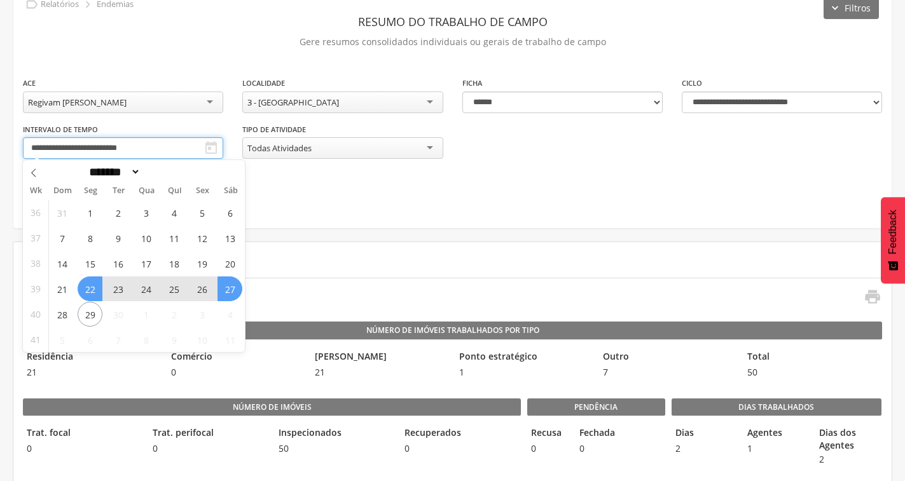
click at [156, 145] on input "**********" at bounding box center [123, 148] width 200 height 22
click at [144, 285] on span "24" at bounding box center [146, 289] width 25 height 25
type input "**********"
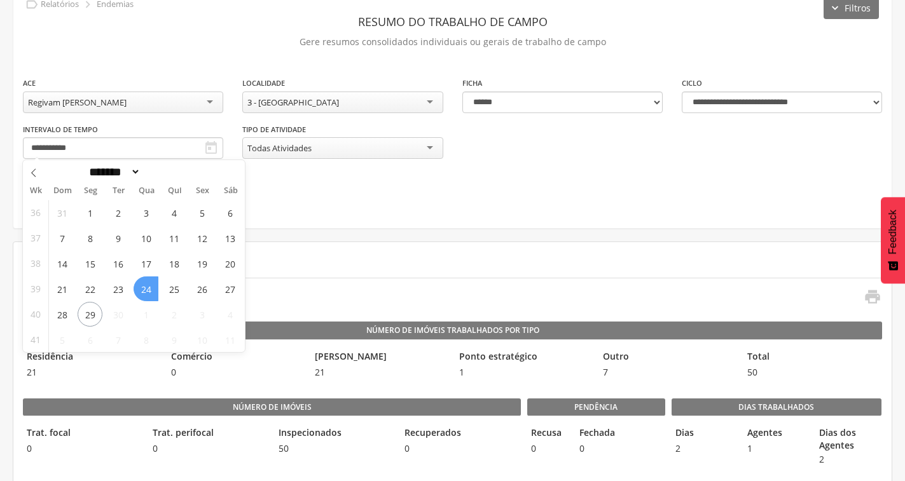
click at [148, 291] on span "24" at bounding box center [146, 289] width 25 height 25
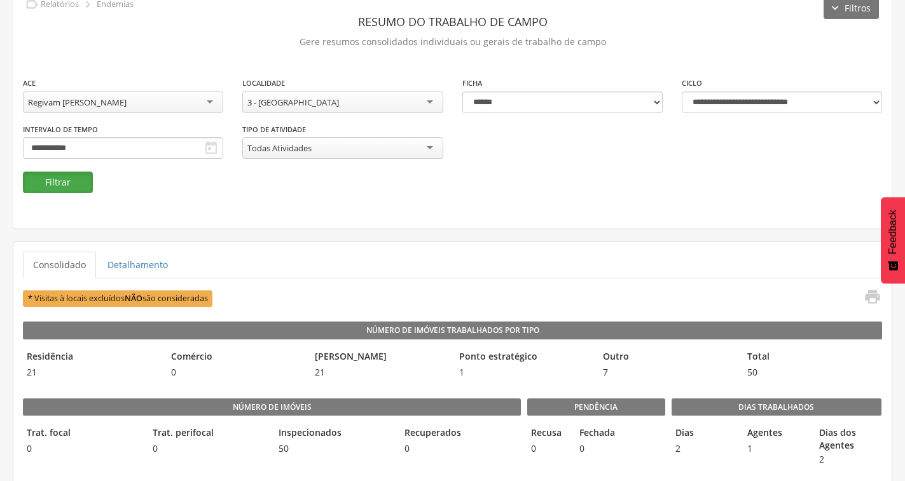
click at [73, 181] on button "Filtrar" at bounding box center [58, 183] width 70 height 22
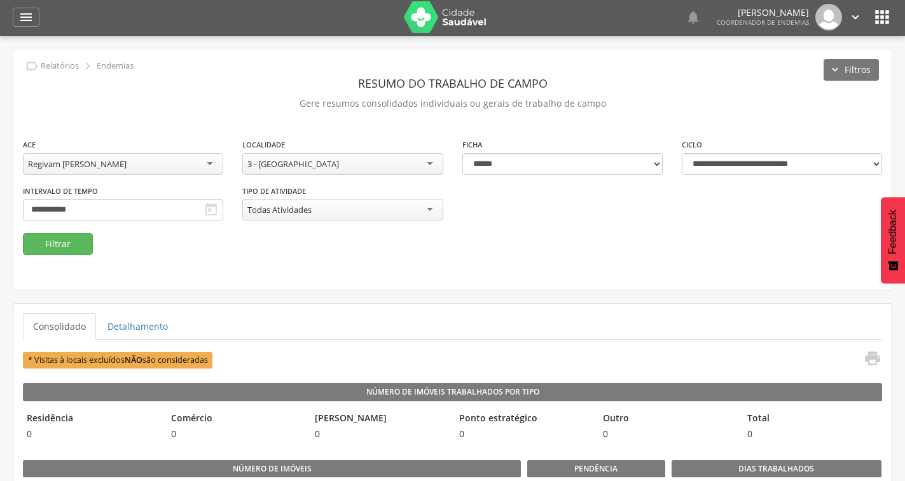
scroll to position [0, 0]
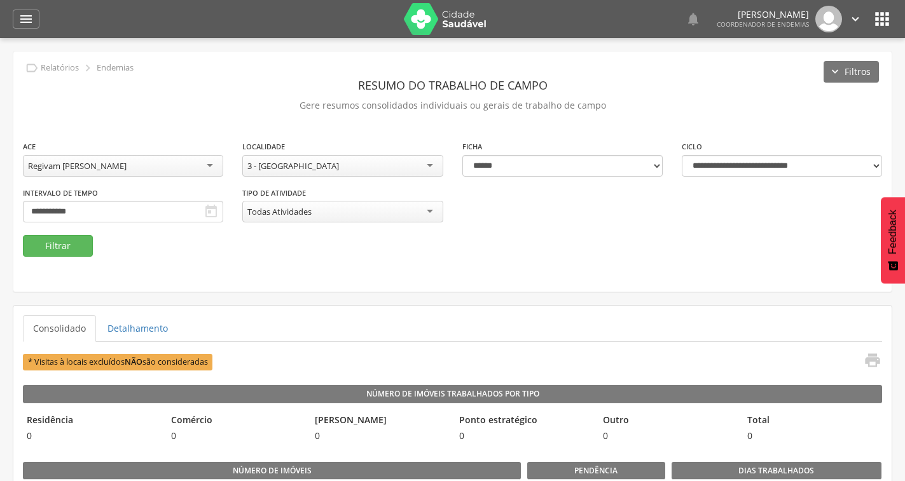
click at [879, 22] on icon "" at bounding box center [882, 19] width 20 height 20
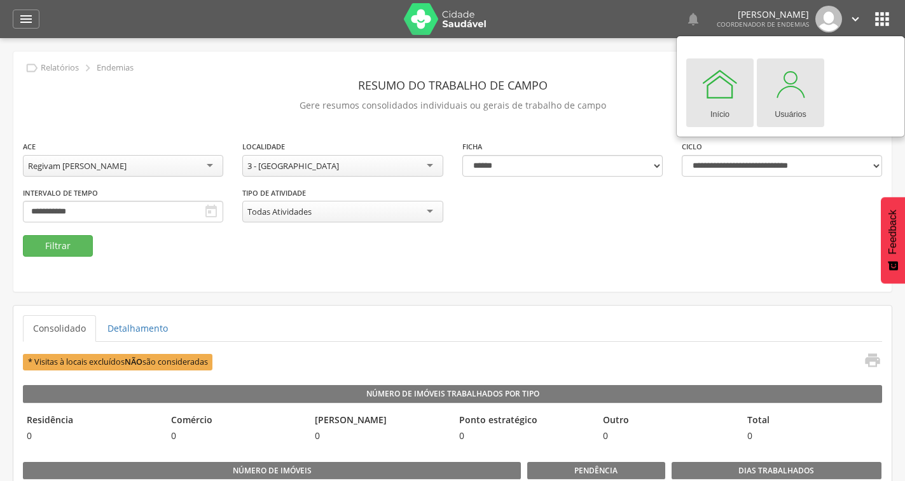
click at [786, 105] on div "Usuários" at bounding box center [790, 112] width 32 height 18
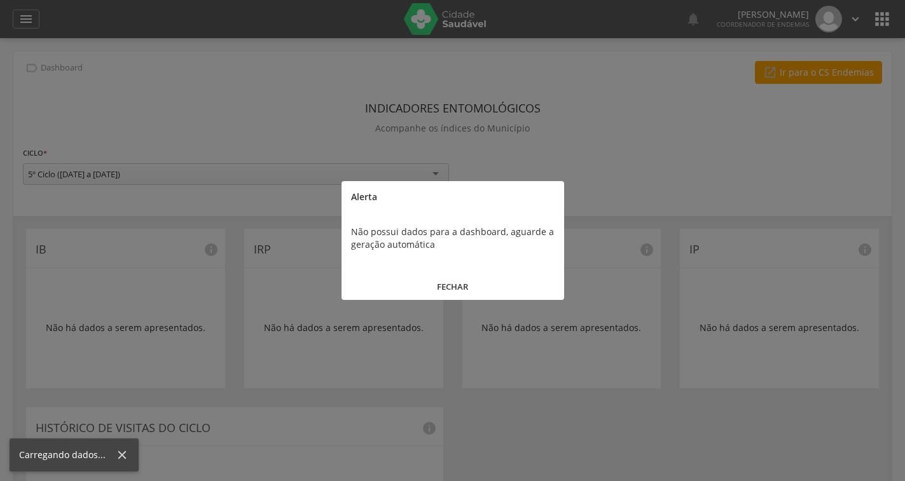
click at [461, 287] on button "FECHAR" at bounding box center [452, 286] width 223 height 27
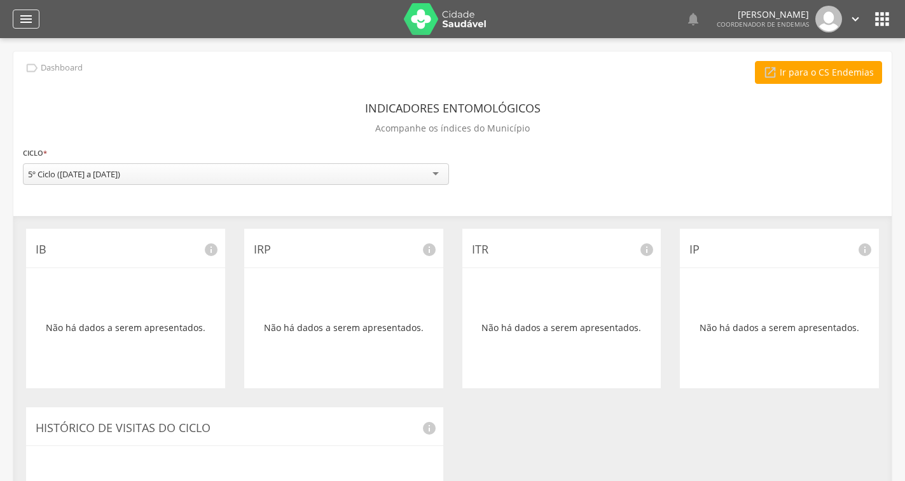
click at [29, 25] on icon "" at bounding box center [25, 18] width 15 height 15
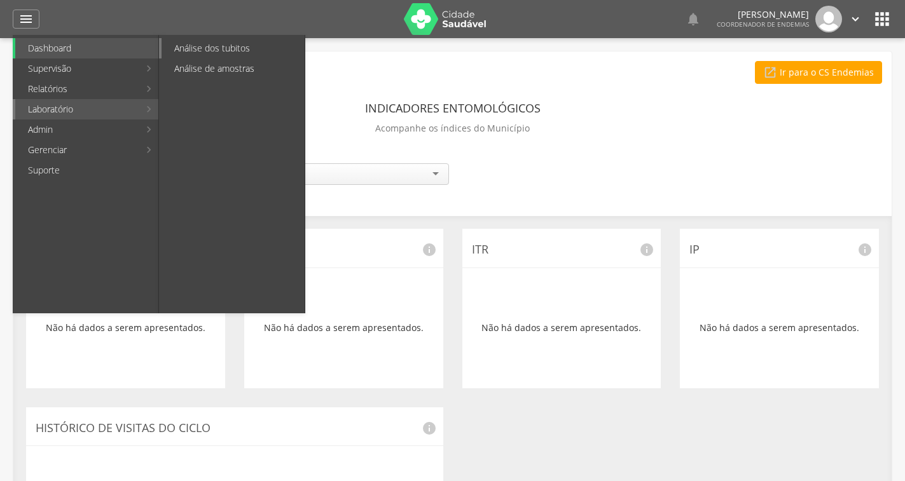
click at [203, 53] on link "Análise dos tubitos" at bounding box center [232, 48] width 143 height 20
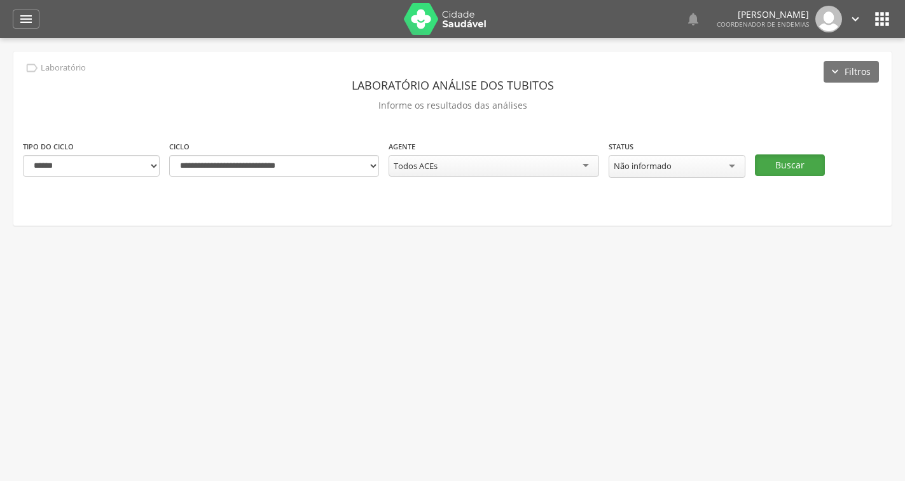
click at [761, 161] on button "Buscar" at bounding box center [790, 166] width 70 height 22
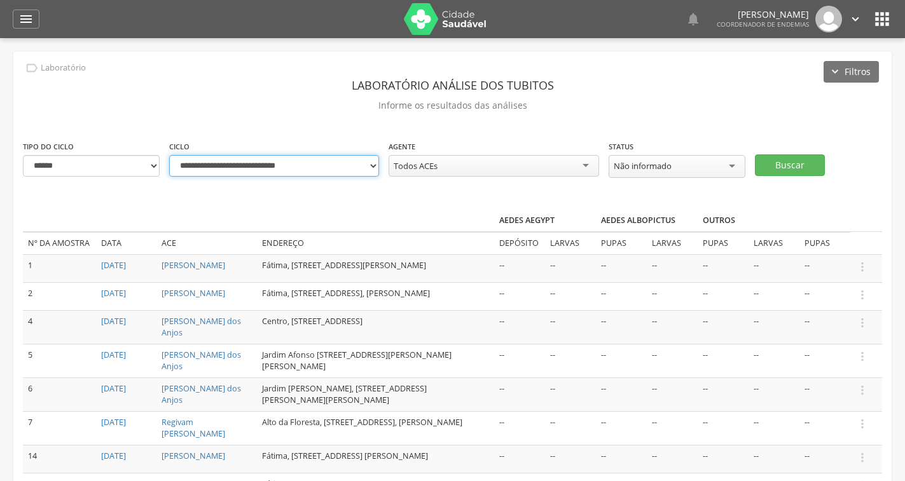
click at [270, 165] on select "**********" at bounding box center [274, 166] width 210 height 22
click at [366, 167] on select "**********" at bounding box center [274, 166] width 210 height 22
click at [297, 166] on select "**********" at bounding box center [274, 166] width 210 height 22
click at [169, 155] on select "**********" at bounding box center [274, 166] width 210 height 22
click at [451, 168] on div "Todos ACEs" at bounding box center [493, 166] width 210 height 22
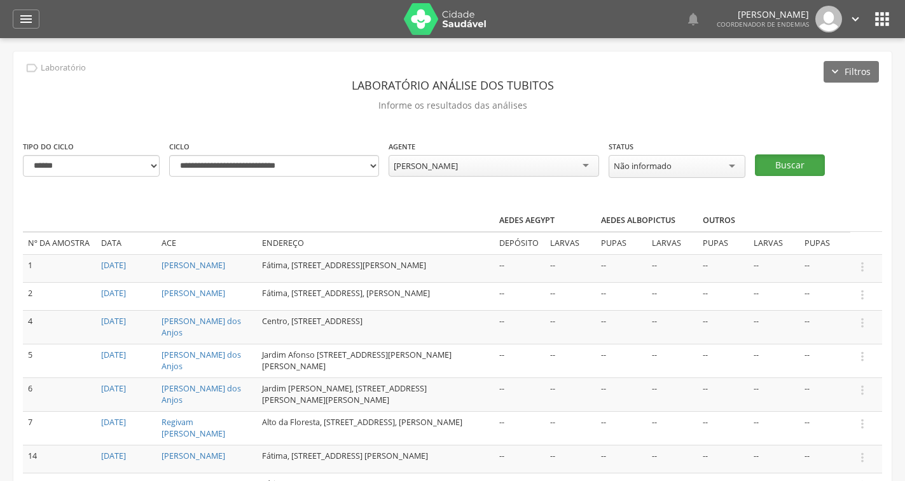
click at [763, 170] on button "Buscar" at bounding box center [790, 166] width 70 height 22
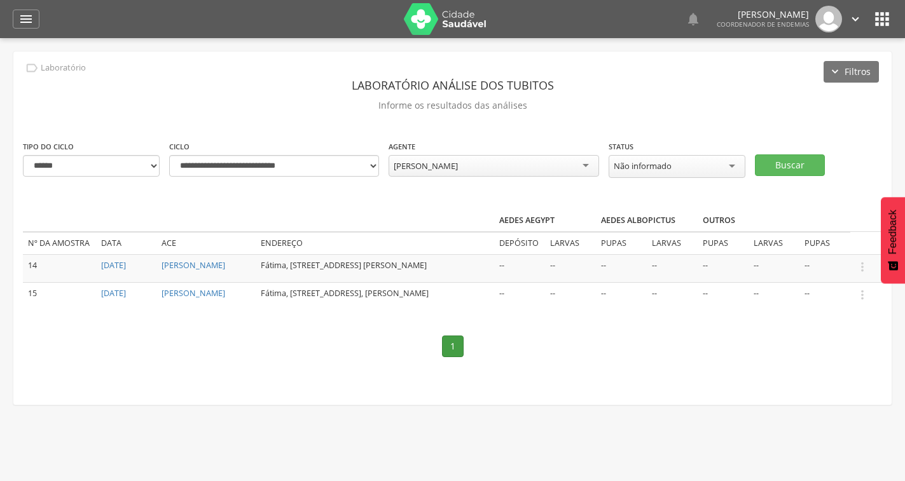
click at [539, 388] on div "**********" at bounding box center [452, 229] width 878 height 354
click at [887, 16] on icon "" at bounding box center [882, 19] width 20 height 20
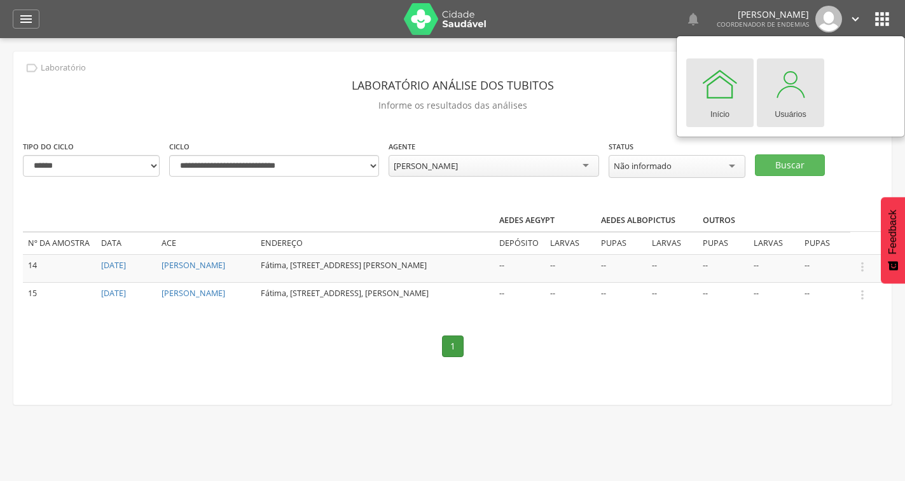
click at [786, 118] on div "Usuários" at bounding box center [790, 112] width 32 height 18
